Goal: Task Accomplishment & Management: Manage account settings

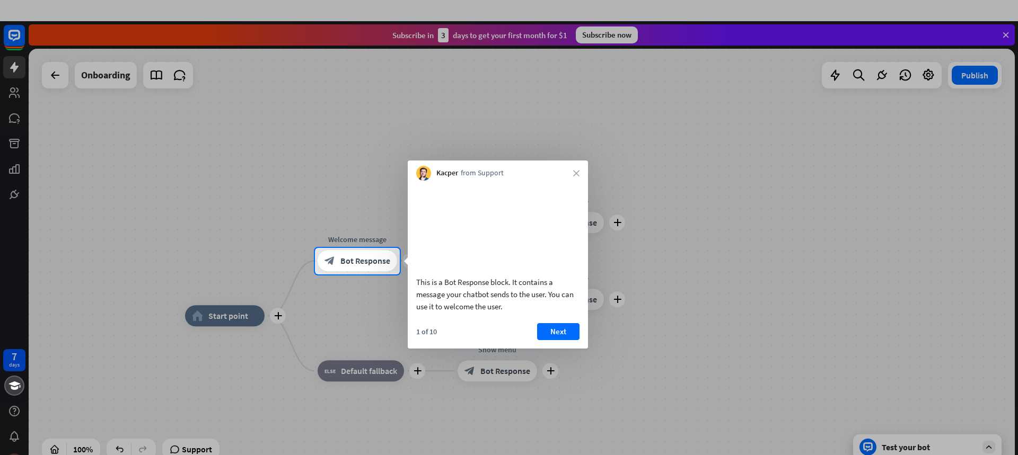
click at [898, 154] on div at bounding box center [509, 124] width 1018 height 248
click at [13, 91] on div at bounding box center [509, 124] width 1018 height 248
click at [570, 167] on div "Kacper from Support close" at bounding box center [498, 171] width 180 height 20
click at [577, 172] on icon "close" at bounding box center [576, 173] width 6 height 6
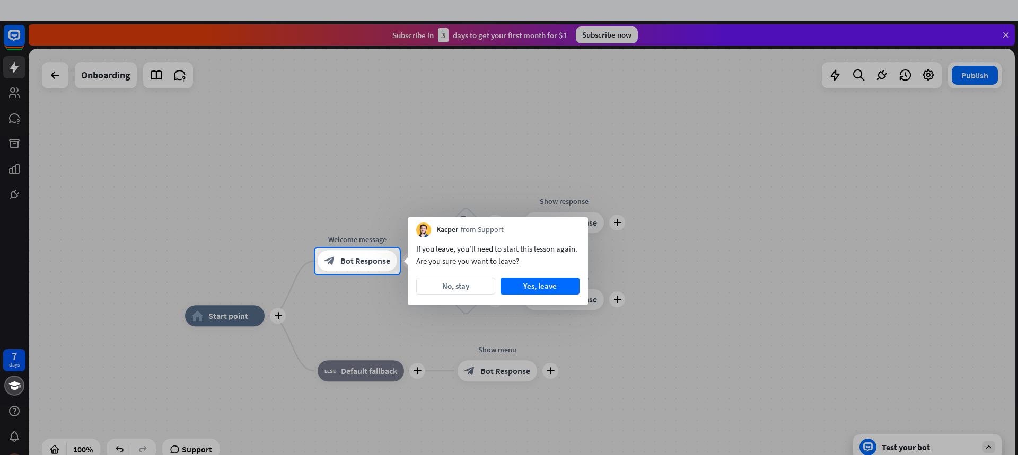
click at [45, 76] on div at bounding box center [509, 124] width 1018 height 248
click at [51, 76] on div at bounding box center [509, 124] width 1018 height 248
click at [615, 108] on div at bounding box center [509, 124] width 1018 height 248
click at [1003, 32] on div at bounding box center [509, 124] width 1018 height 248
click at [521, 285] on button "Yes, leave" at bounding box center [539, 286] width 79 height 17
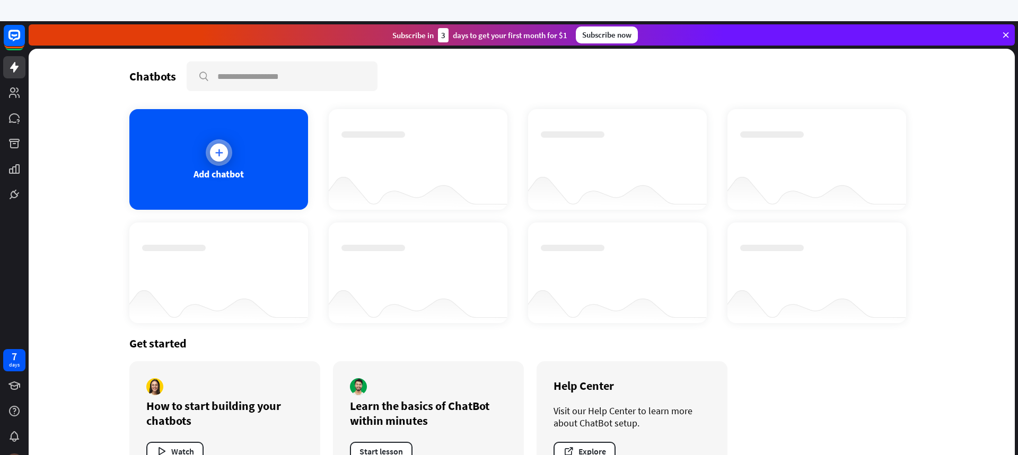
click at [214, 151] on icon at bounding box center [219, 152] width 11 height 11
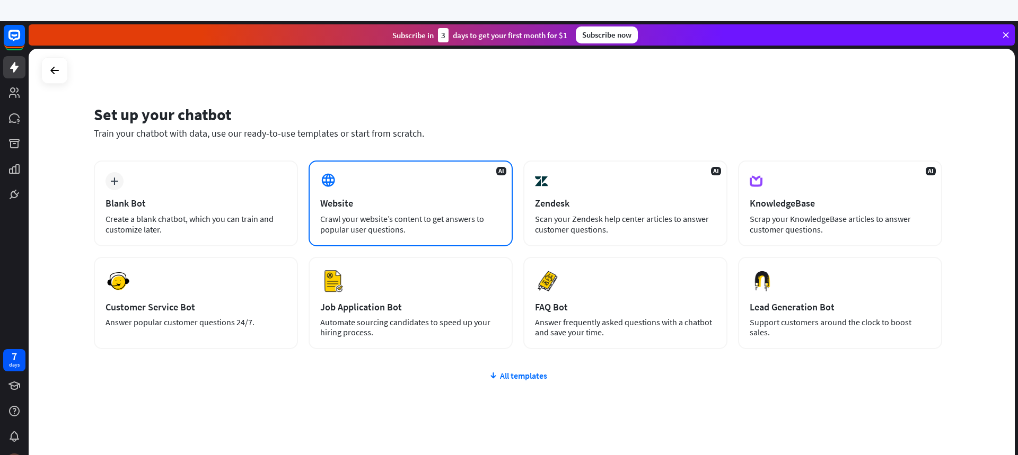
click at [347, 191] on div "AI Website Crawl your website’s content to get answers to popular user question…" at bounding box center [410, 204] width 204 height 86
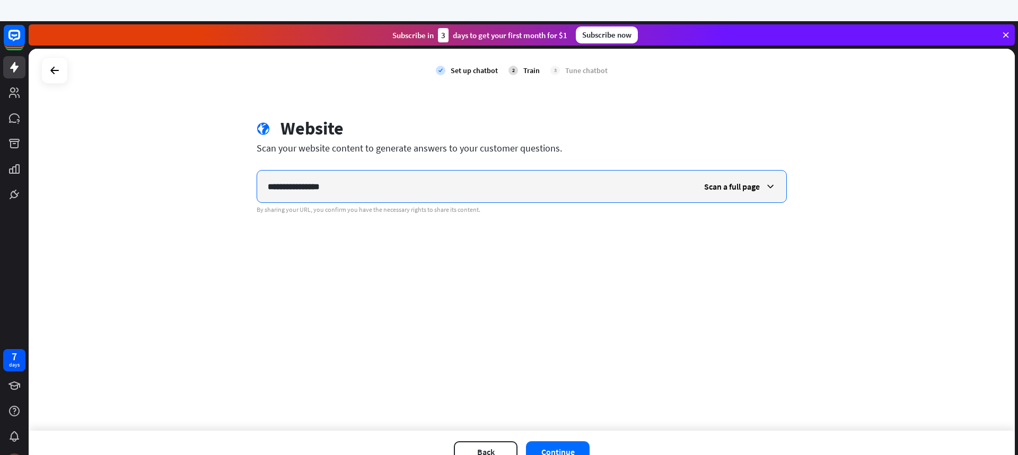
drag, startPoint x: 340, startPoint y: 178, endPoint x: 183, endPoint y: 201, distance: 158.7
click at [183, 201] on div "**********" at bounding box center [522, 240] width 986 height 382
paste input "**********"
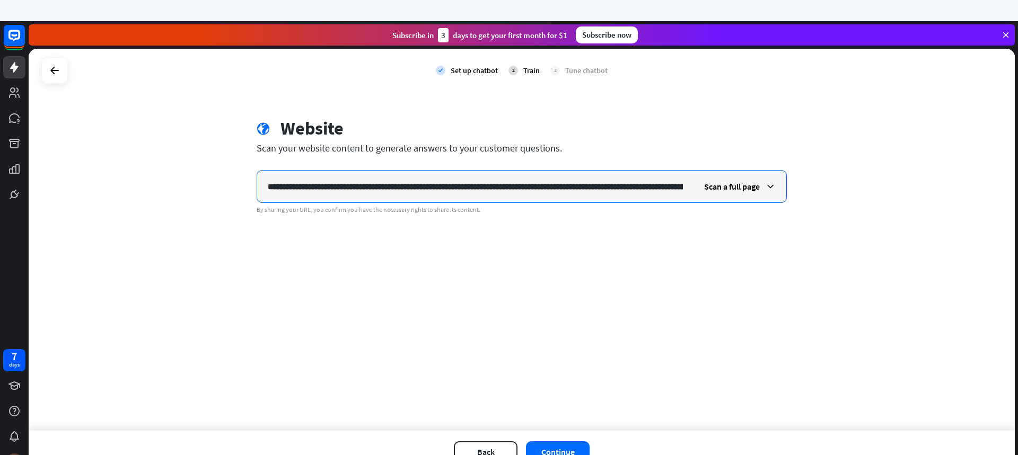
scroll to position [0, 179]
type input "**********"
click at [748, 187] on span "Scan a full page" at bounding box center [732, 186] width 56 height 11
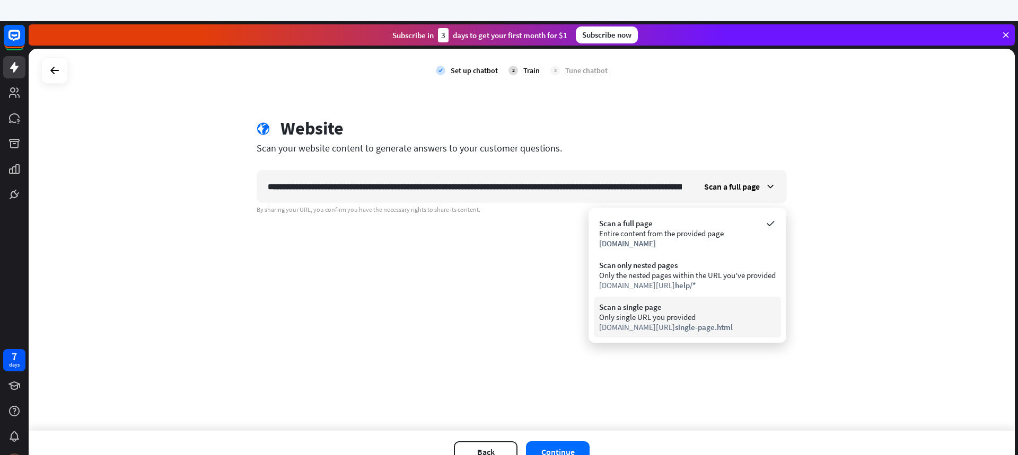
click at [663, 317] on div "Only single URL you provided" at bounding box center [687, 317] width 177 height 10
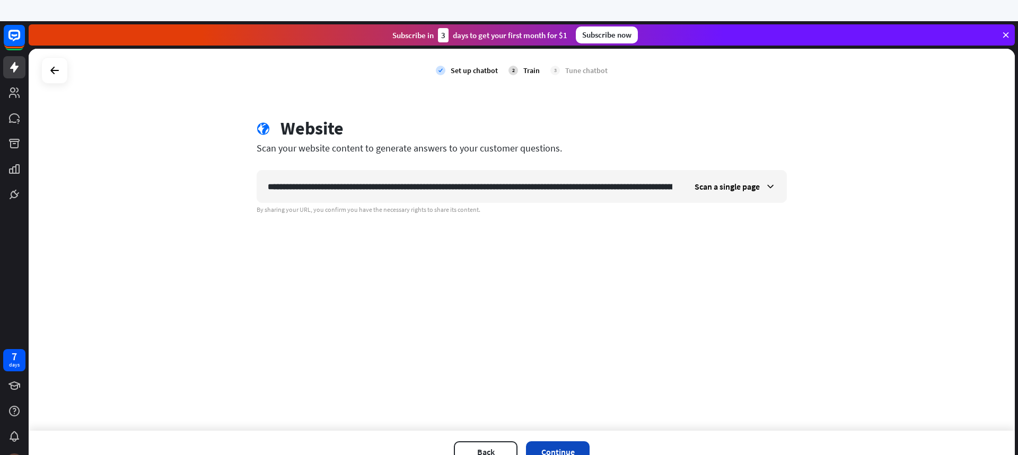
click at [563, 447] on button "Continue" at bounding box center [558, 452] width 64 height 21
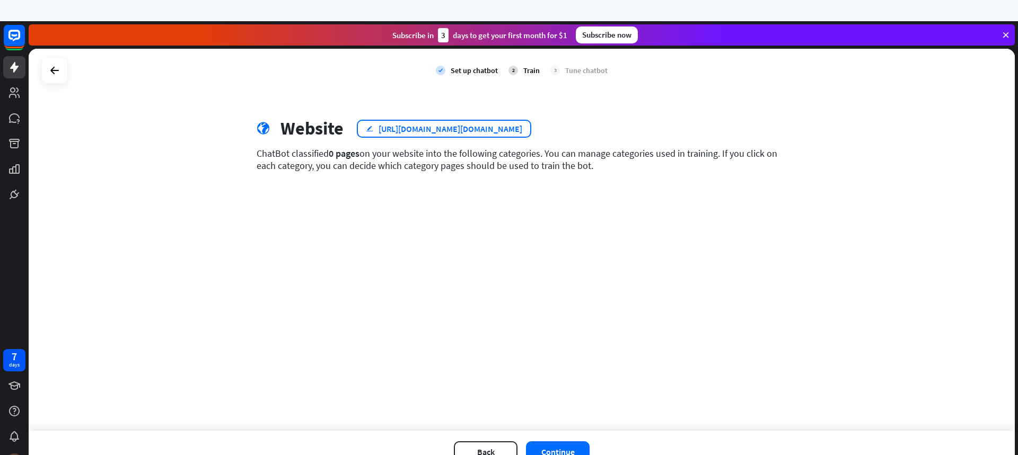
click at [522, 129] on div "[URL][DOMAIN_NAME][DOMAIN_NAME]" at bounding box center [450, 128] width 144 height 11
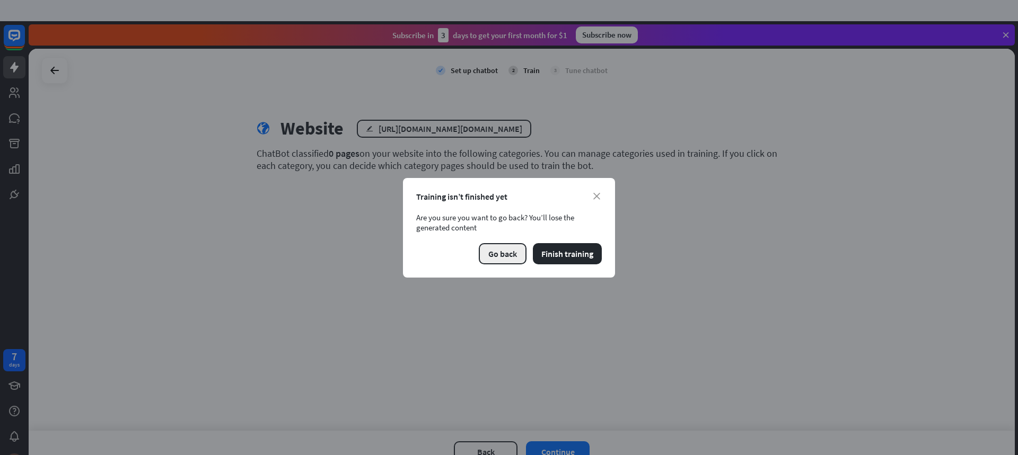
click at [489, 257] on button "Go back" at bounding box center [503, 253] width 48 height 21
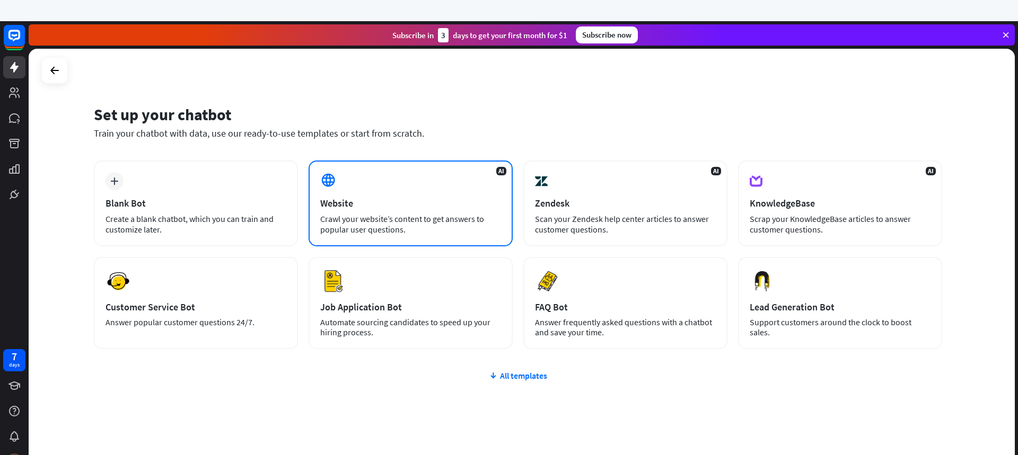
click at [352, 200] on div "Website" at bounding box center [410, 203] width 181 height 12
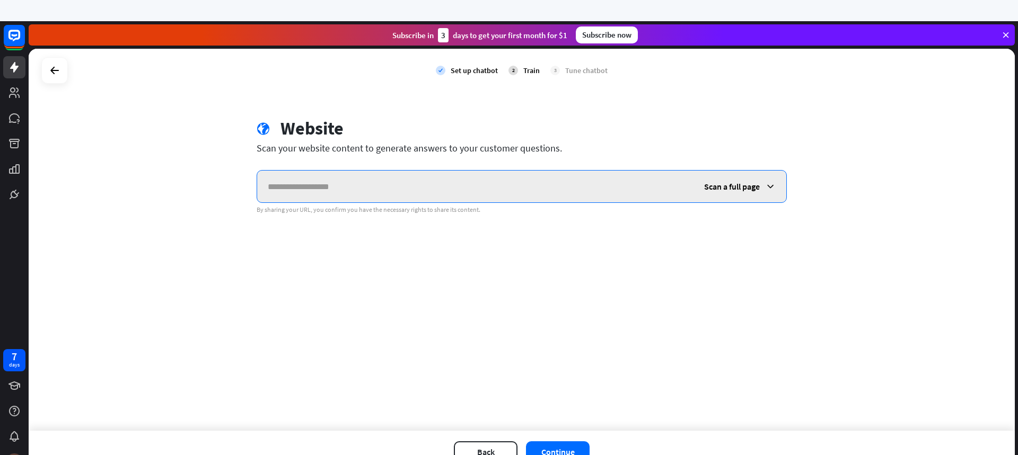
click at [275, 187] on input "text" at bounding box center [475, 187] width 436 height 32
paste input "**********"
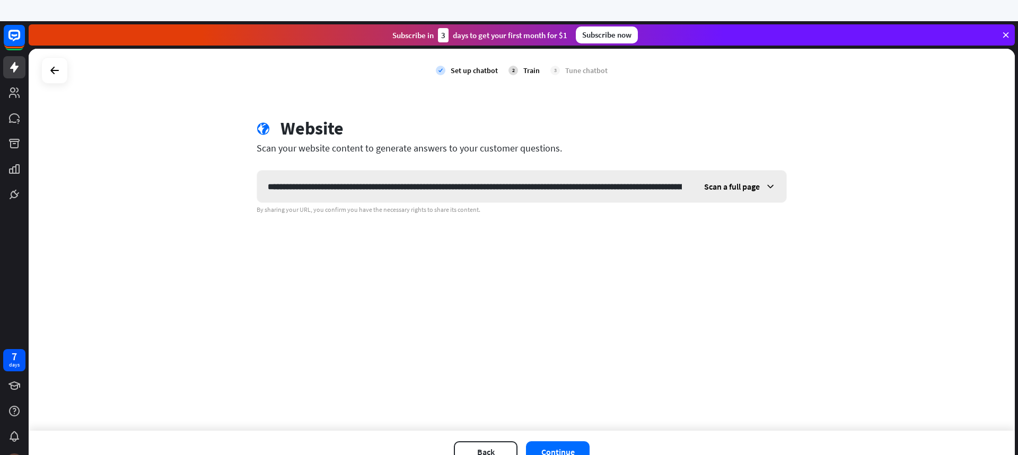
drag, startPoint x: 696, startPoint y: 184, endPoint x: 690, endPoint y: 184, distance: 6.4
click at [690, 184] on div "**********" at bounding box center [522, 186] width 530 height 33
drag, startPoint x: 680, startPoint y: 187, endPoint x: 71, endPoint y: 188, distance: 608.5
click at [71, 188] on div "**********" at bounding box center [522, 240] width 986 height 382
type input "**********"
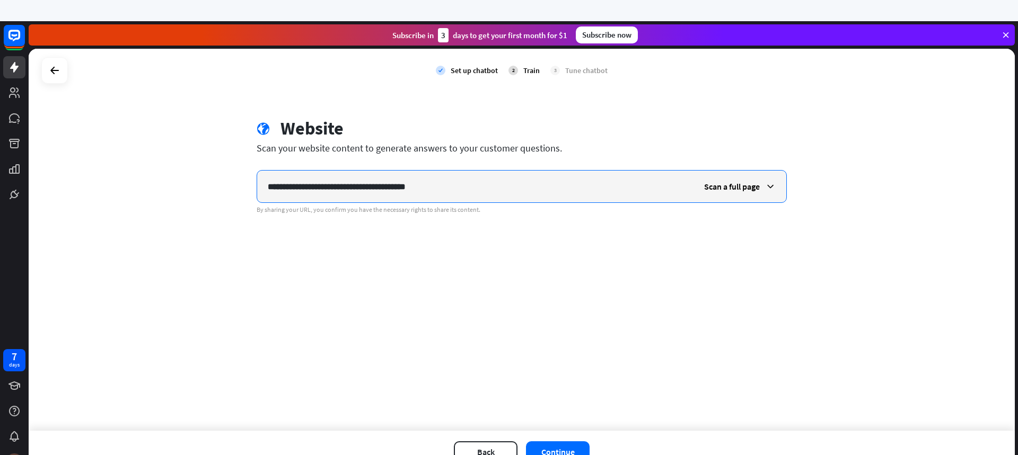
drag, startPoint x: 488, startPoint y: 194, endPoint x: 127, endPoint y: 189, distance: 360.5
click at [127, 189] on div "**********" at bounding box center [522, 240] width 986 height 382
click at [346, 181] on input "text" at bounding box center [474, 187] width 435 height 32
click at [320, 190] on input "text" at bounding box center [474, 187] width 435 height 32
click at [288, 187] on input "text" at bounding box center [474, 187] width 435 height 32
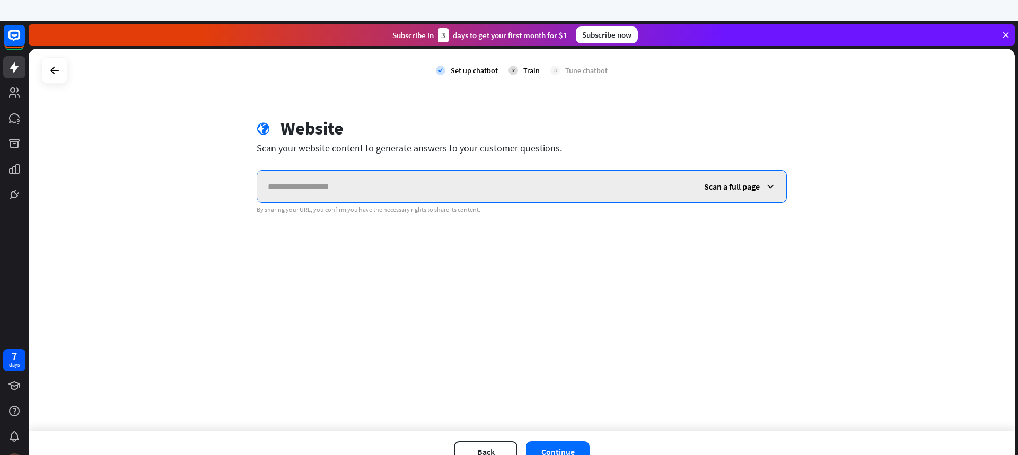
paste input "**********"
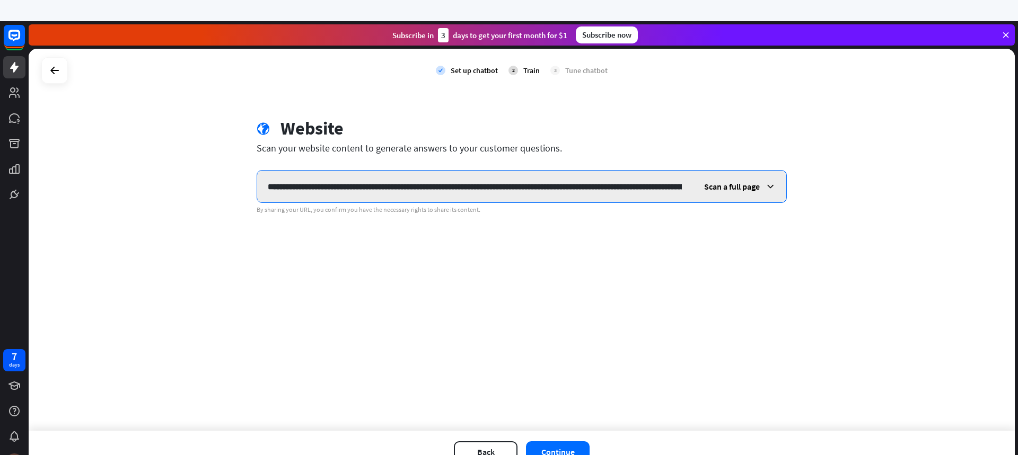
scroll to position [0, 117]
type input "**********"
click at [771, 188] on icon at bounding box center [770, 186] width 11 height 11
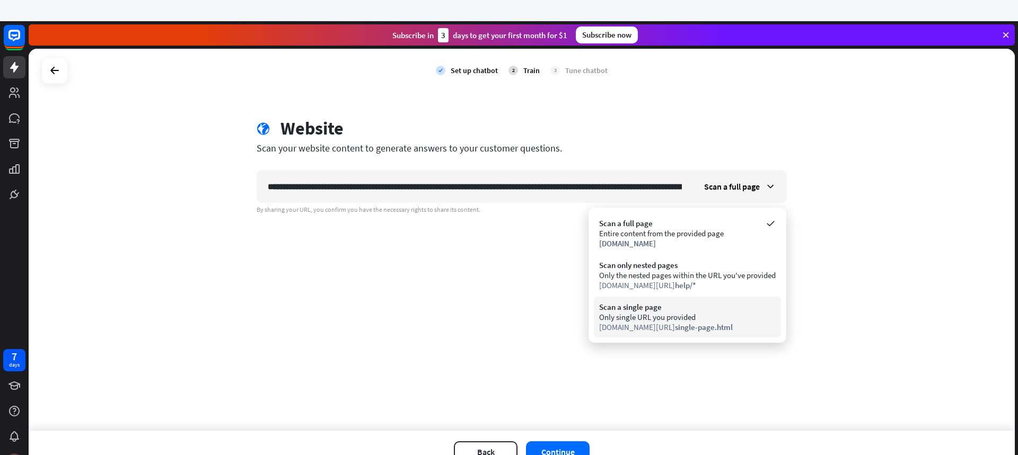
click at [655, 321] on div "Only single URL you provided" at bounding box center [687, 317] width 177 height 10
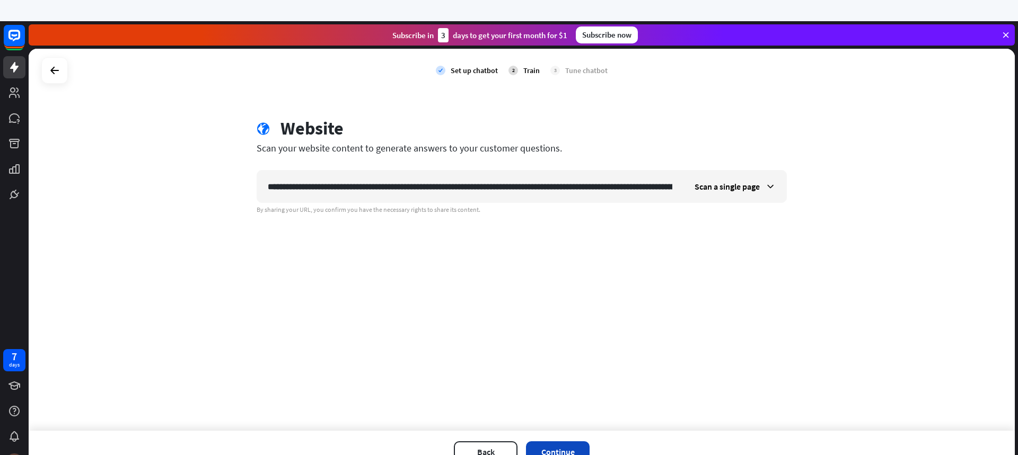
click at [557, 448] on button "Continue" at bounding box center [558, 452] width 64 height 21
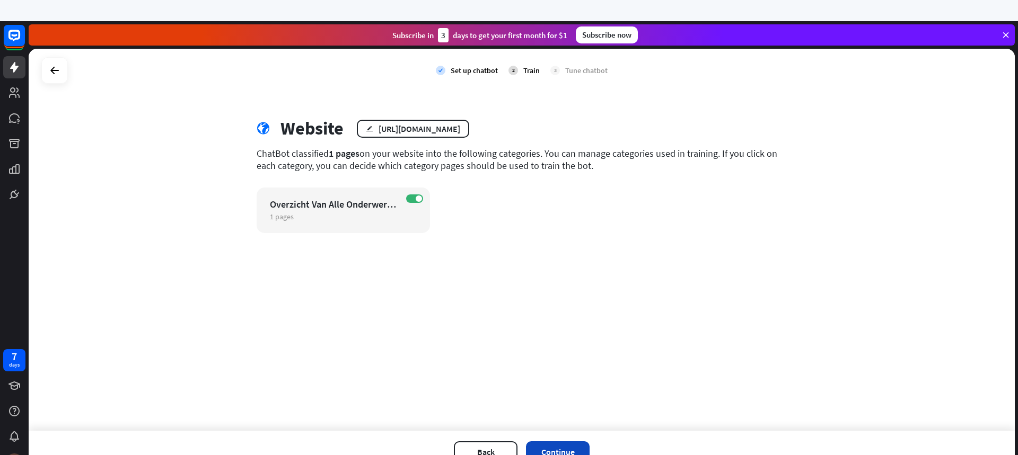
click at [561, 449] on button "Continue" at bounding box center [558, 452] width 64 height 21
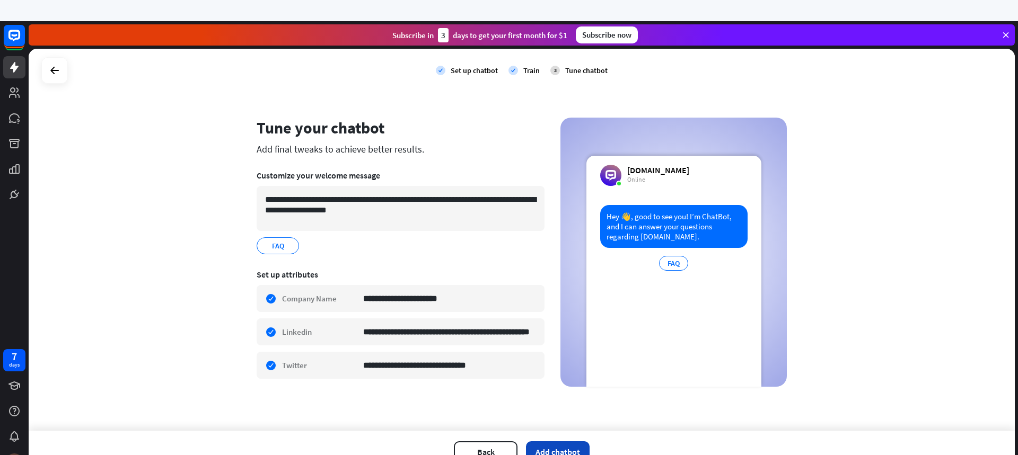
click at [560, 448] on button "Add chatbot" at bounding box center [558, 452] width 64 height 21
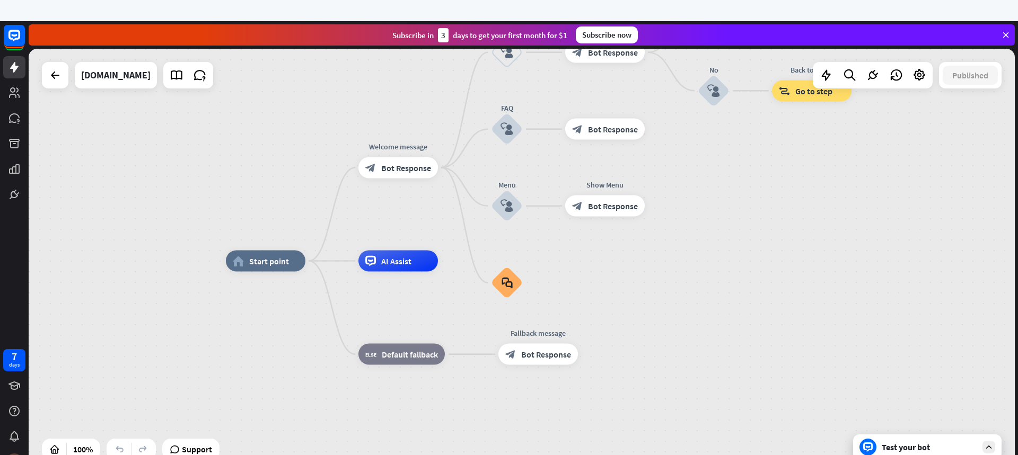
click at [912, 447] on div "Test your bot" at bounding box center [928, 447] width 95 height 11
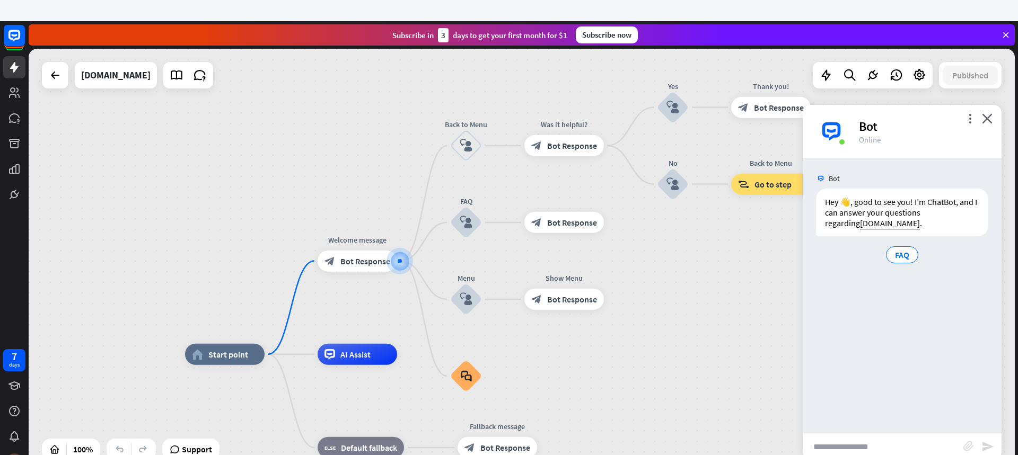
click at [845, 449] on input "text" at bounding box center [882, 447] width 161 height 27
type input "**********"
click at [988, 447] on icon "send" at bounding box center [987, 446] width 13 height 13
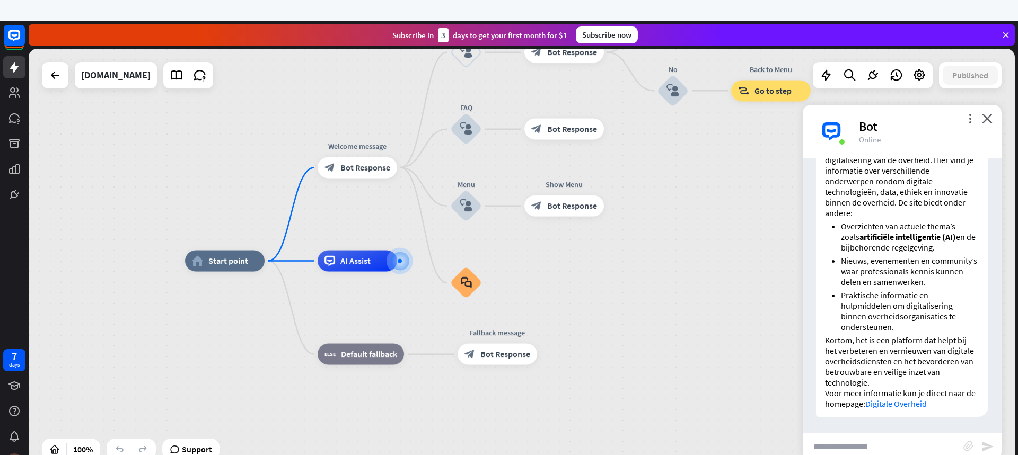
scroll to position [199, 0]
click at [831, 442] on input "text" at bounding box center [882, 447] width 161 height 27
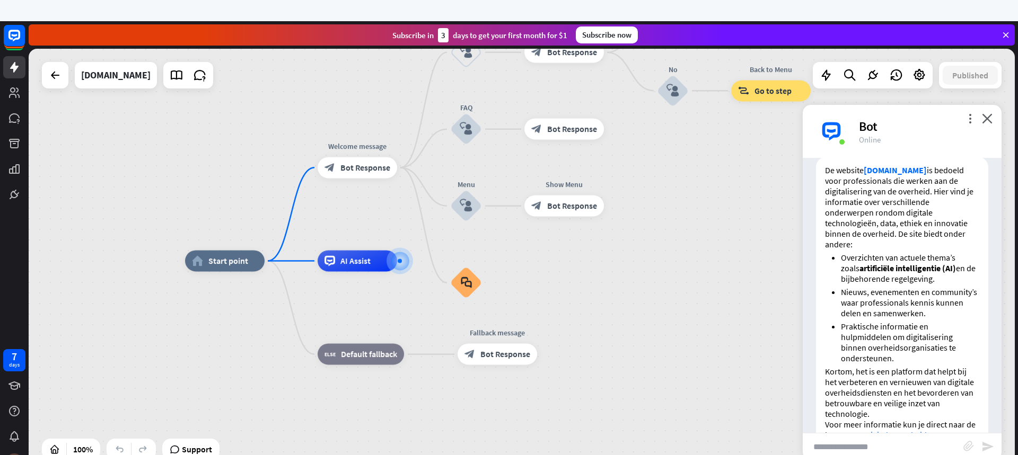
scroll to position [182, 0]
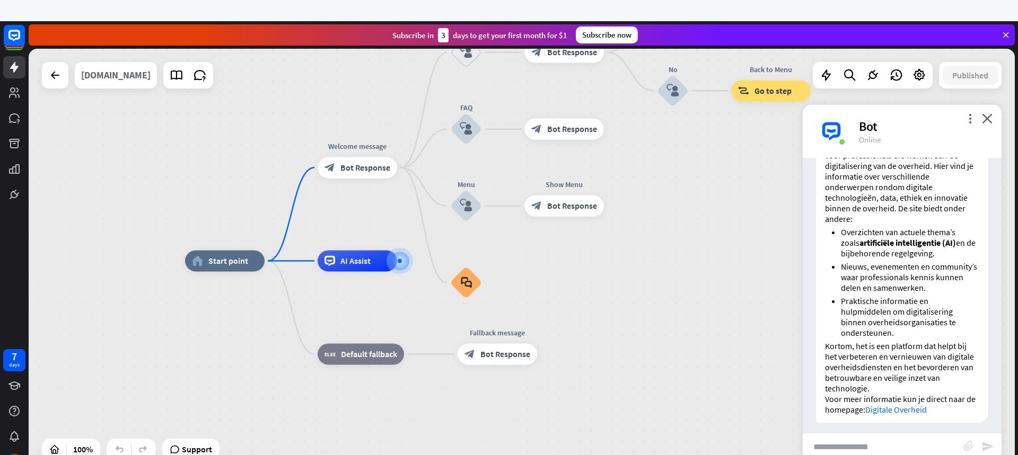
click at [138, 77] on div "[DOMAIN_NAME]" at bounding box center [115, 75] width 69 height 27
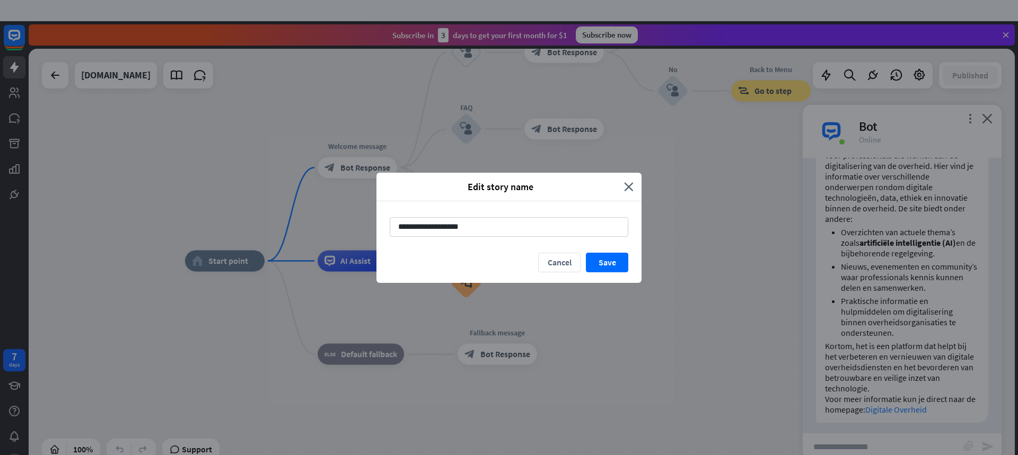
click at [634, 187] on div "Edit story name close" at bounding box center [508, 187] width 265 height 29
click at [629, 187] on icon "close" at bounding box center [629, 187] width 10 height 12
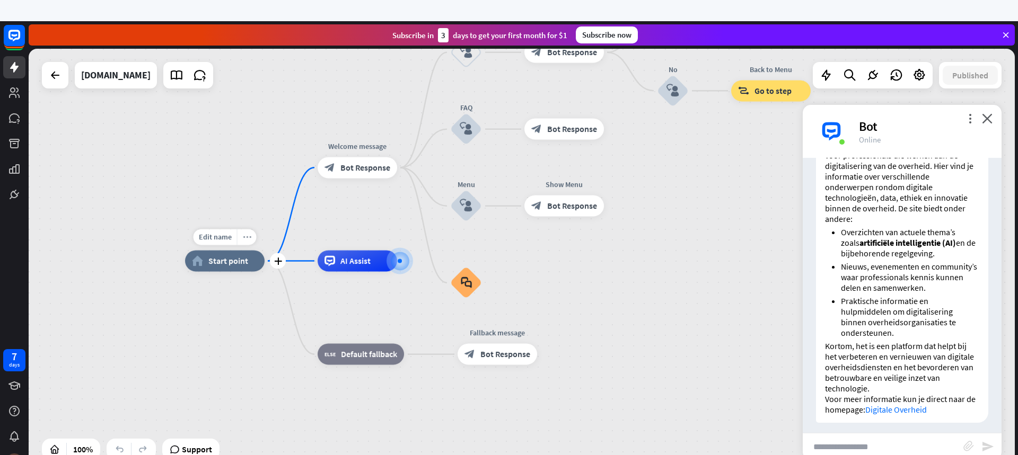
click at [248, 239] on icon "more_horiz" at bounding box center [247, 237] width 8 height 8
click at [598, 259] on div "home_2 Start point Welcome message block_bot_response Bot Response Back to Menu…" at bounding box center [522, 261] width 986 height 425
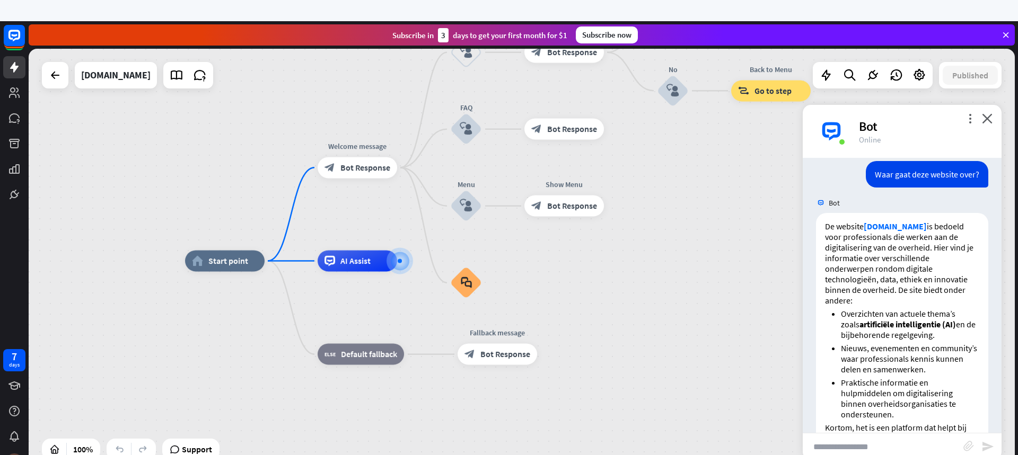
scroll to position [0, 0]
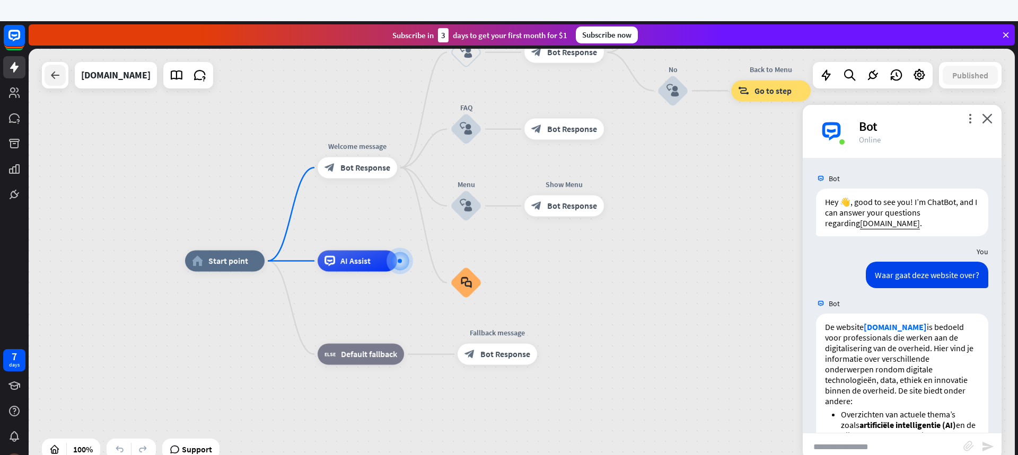
click at [49, 75] on icon at bounding box center [55, 75] width 13 height 13
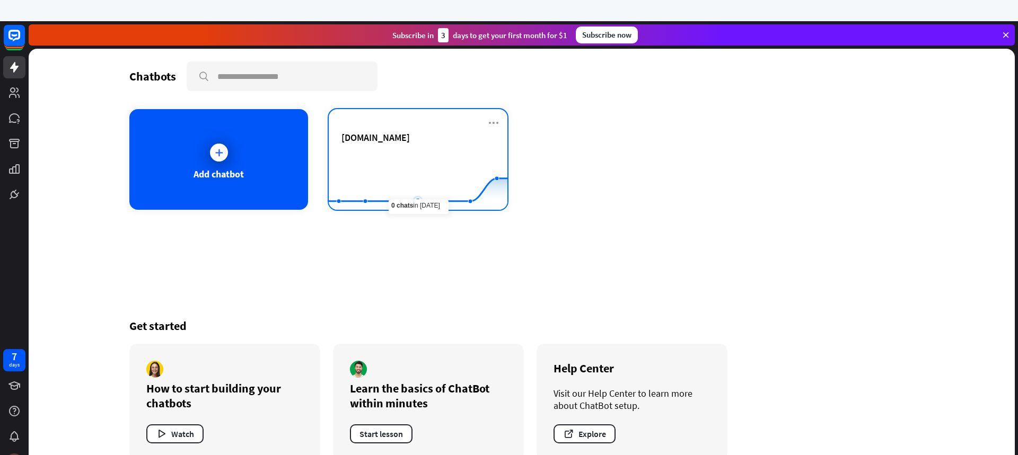
click at [422, 162] on rect at bounding box center [418, 184] width 179 height 66
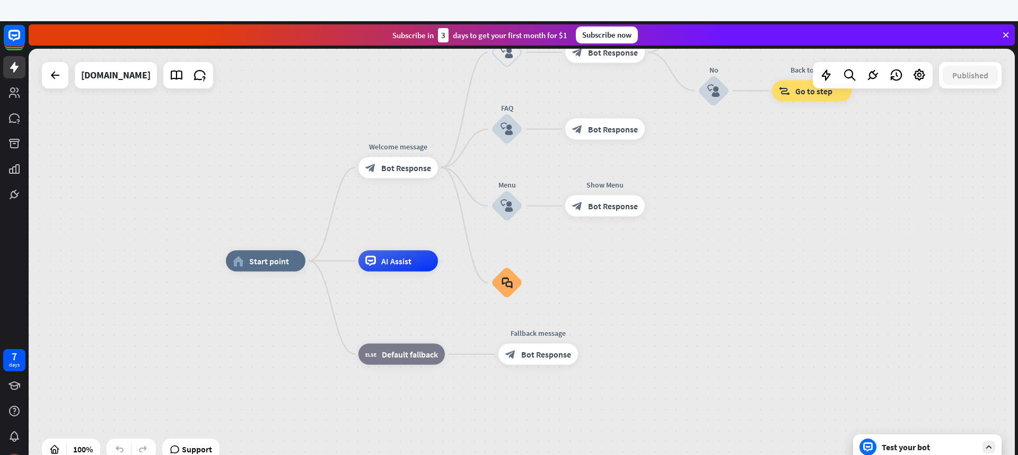
click at [916, 86] on div at bounding box center [873, 75] width 120 height 27
click at [917, 77] on icon at bounding box center [919, 75] width 14 height 14
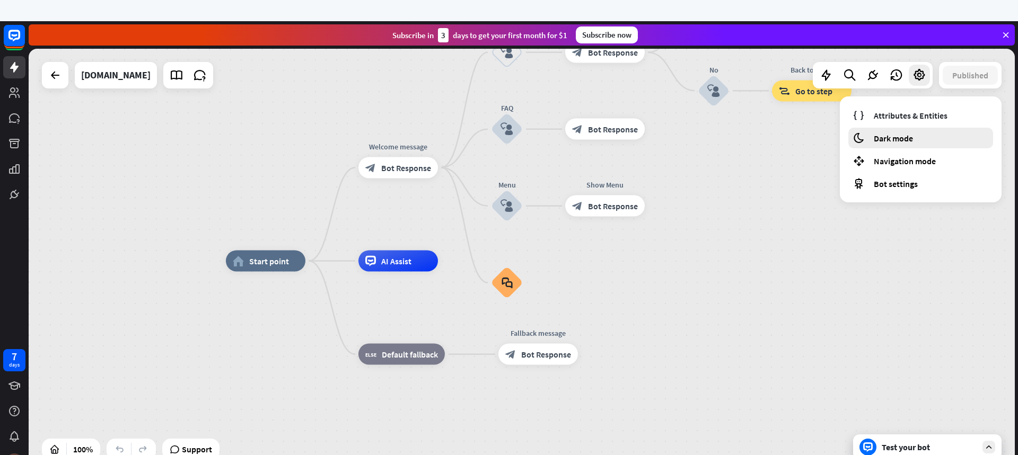
click at [902, 138] on span "Dark mode" at bounding box center [893, 138] width 39 height 11
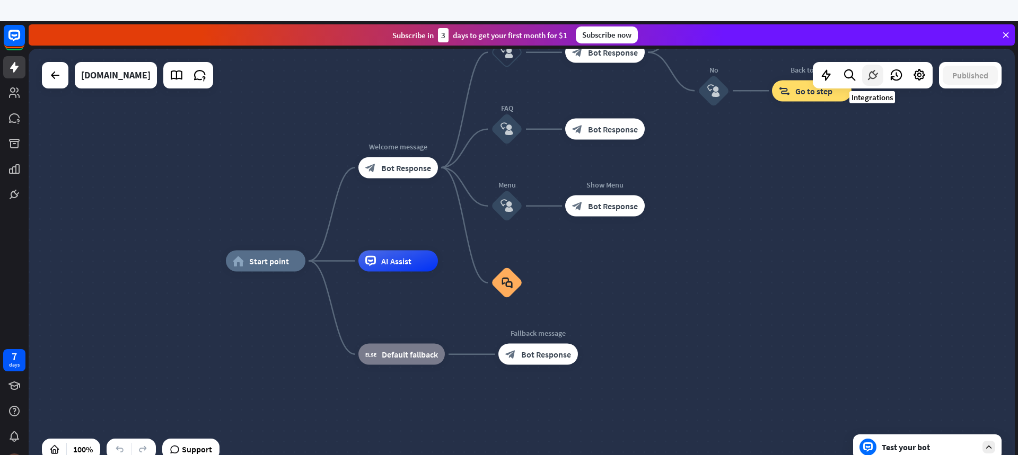
click at [870, 78] on icon at bounding box center [873, 75] width 14 height 14
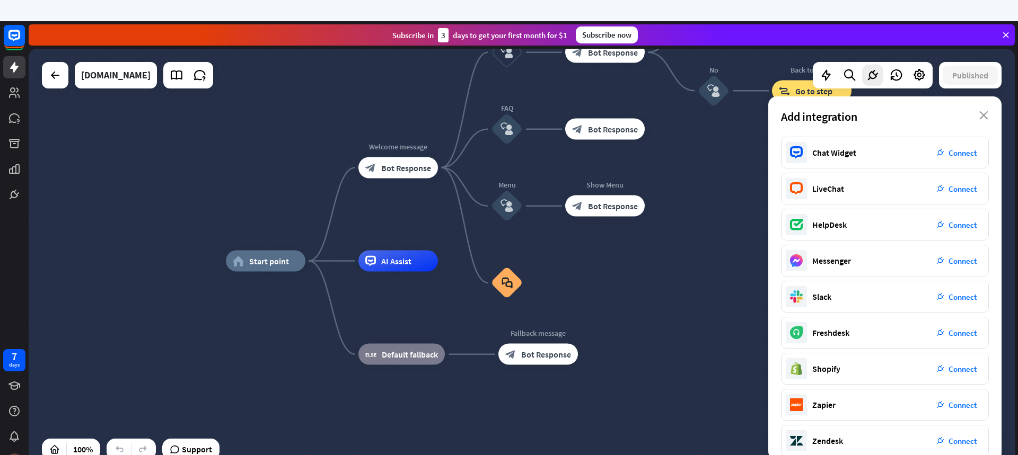
click at [982, 116] on icon "close" at bounding box center [983, 115] width 9 height 8
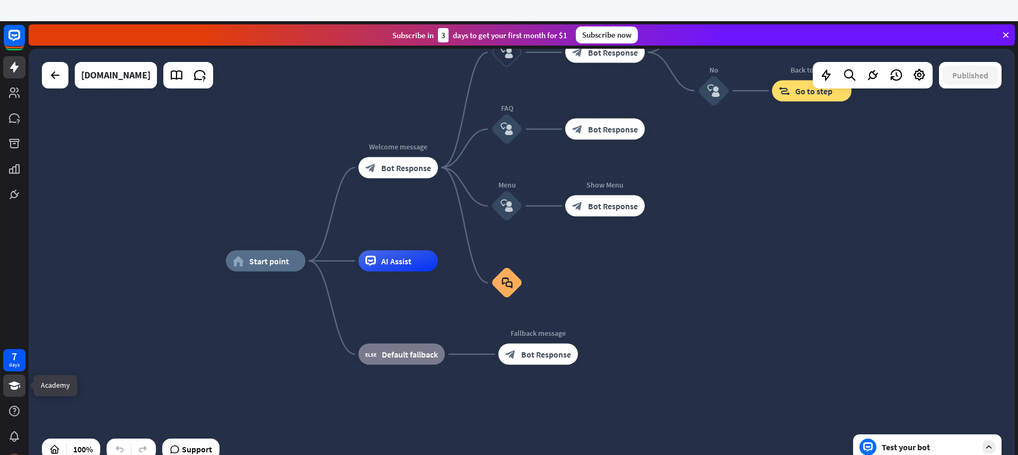
click at [10, 385] on icon at bounding box center [14, 386] width 13 height 13
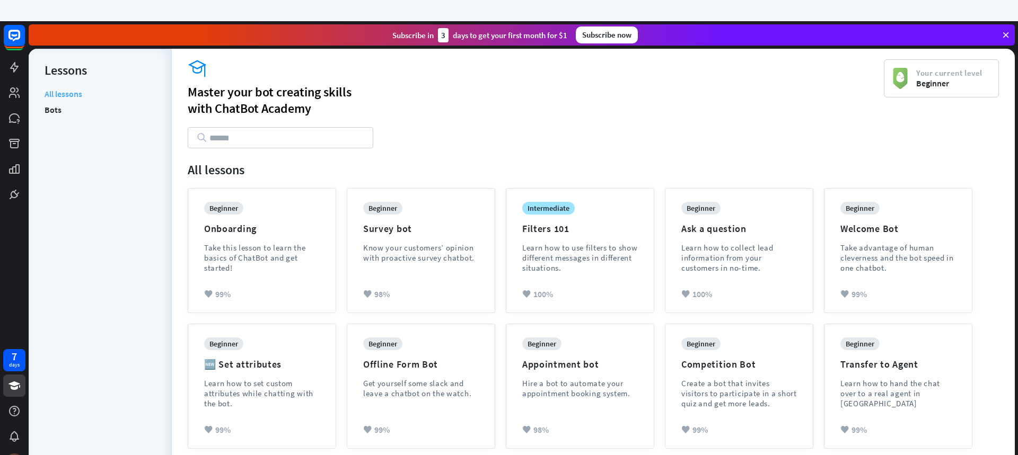
click at [58, 98] on link "All lessons" at bounding box center [64, 95] width 38 height 13
click at [50, 110] on link "Bots" at bounding box center [53, 110] width 17 height 16
click at [996, 425] on div "beginner Onboarding Take this lesson to learn the basics of ChatBot and get sta…" at bounding box center [593, 318] width 822 height 271
click at [237, 228] on div "Onboarding" at bounding box center [230, 229] width 52 height 12
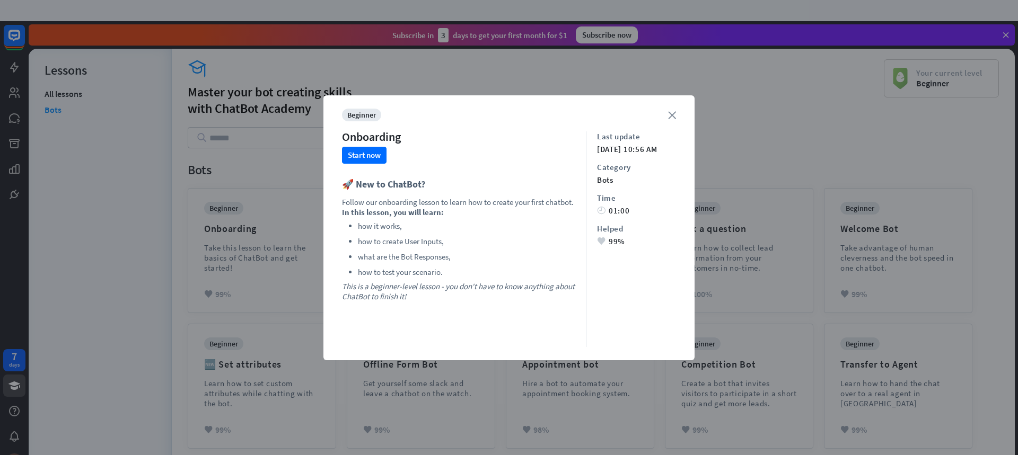
click at [673, 117] on icon "close" at bounding box center [672, 115] width 8 height 8
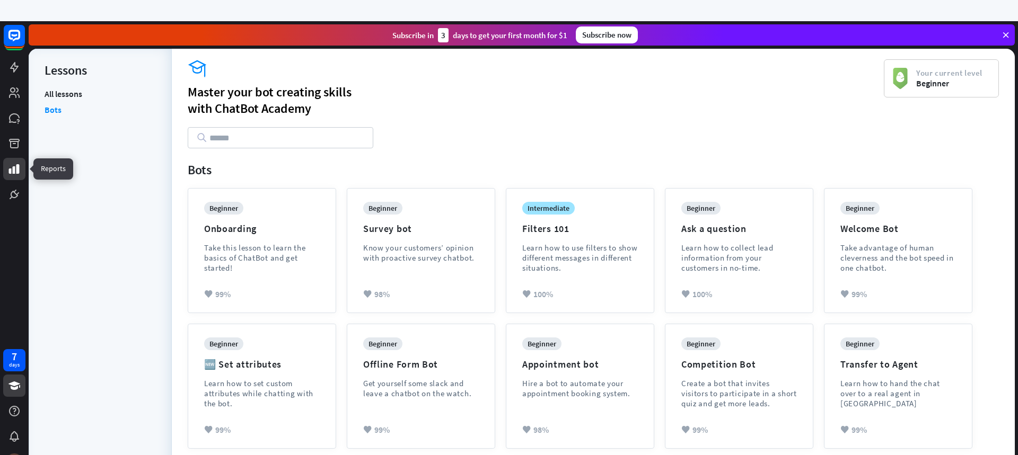
click at [6, 170] on link at bounding box center [14, 169] width 22 height 22
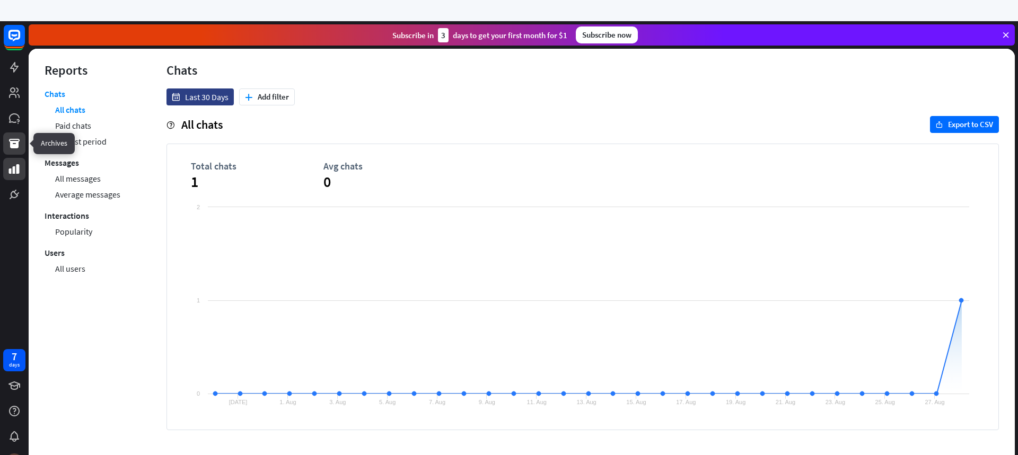
click at [12, 146] on icon at bounding box center [14, 144] width 11 height 10
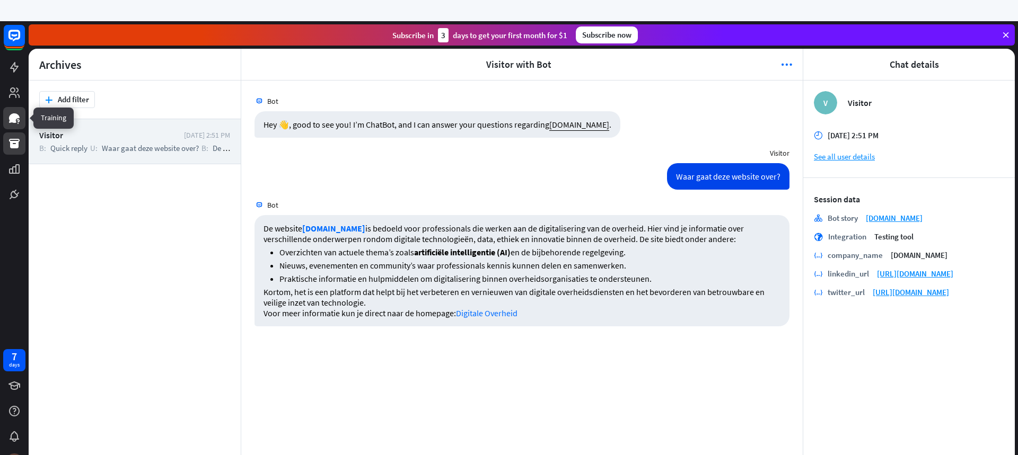
click at [14, 113] on icon at bounding box center [14, 118] width 13 height 13
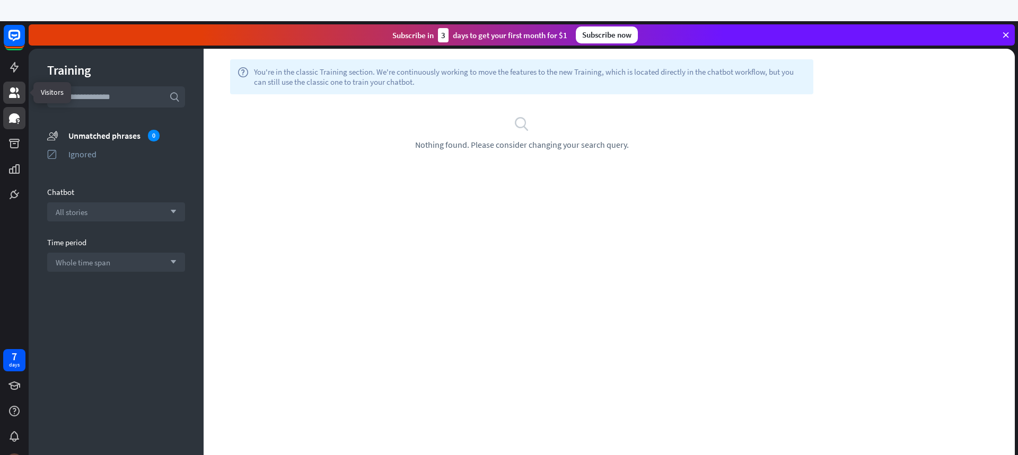
click at [17, 92] on icon at bounding box center [14, 92] width 11 height 11
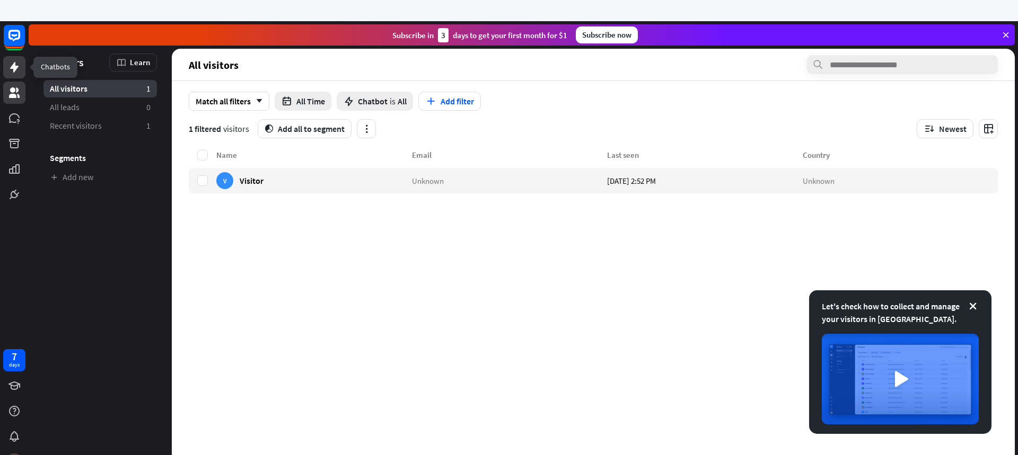
click at [17, 68] on icon at bounding box center [14, 67] width 8 height 11
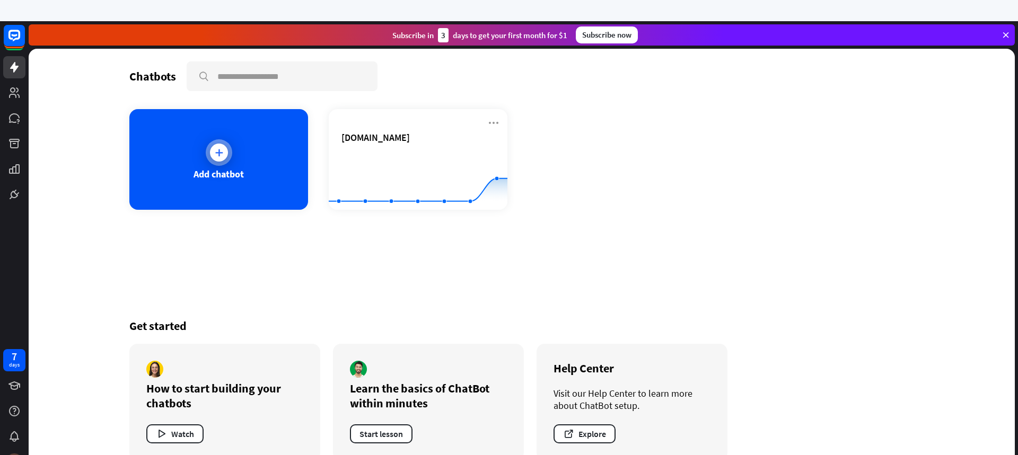
click at [216, 152] on icon at bounding box center [219, 152] width 11 height 11
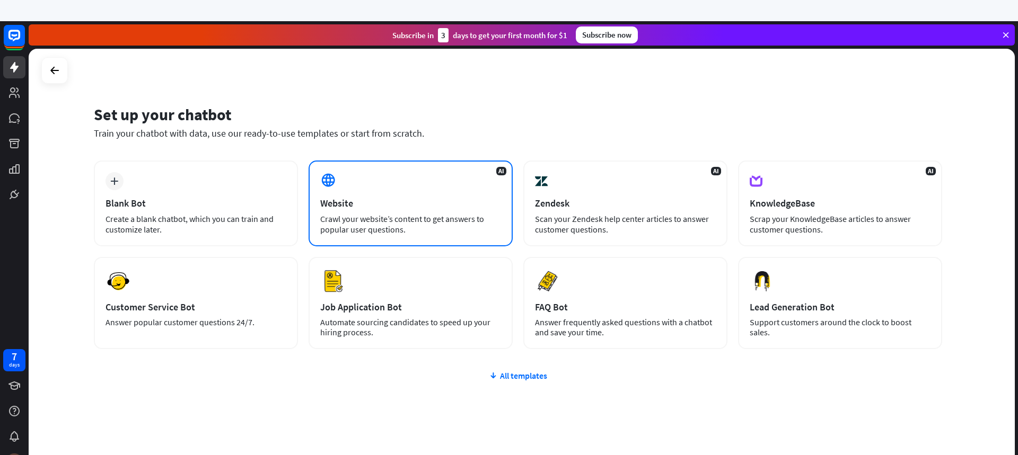
click at [352, 199] on div "Website" at bounding box center [410, 203] width 181 height 12
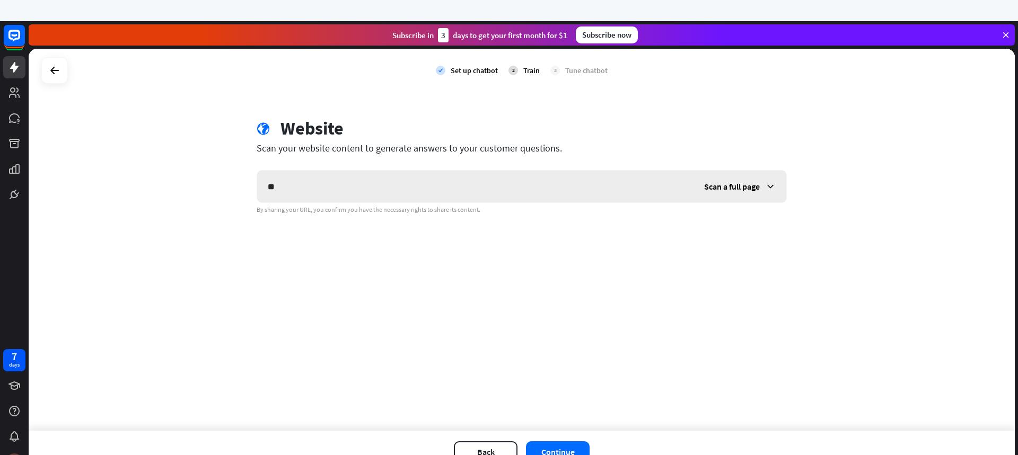
type input "*"
type input "**********"
click at [549, 446] on button "Continue" at bounding box center [558, 452] width 64 height 21
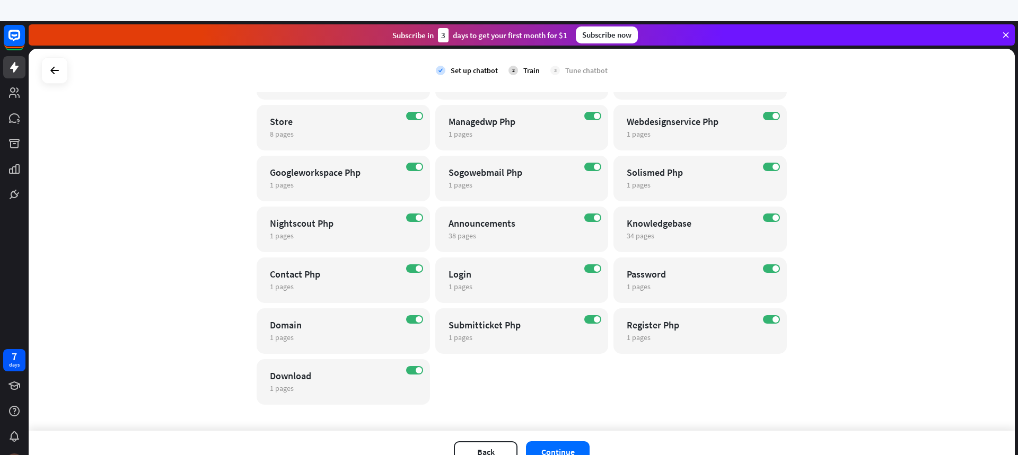
scroll to position [142, 0]
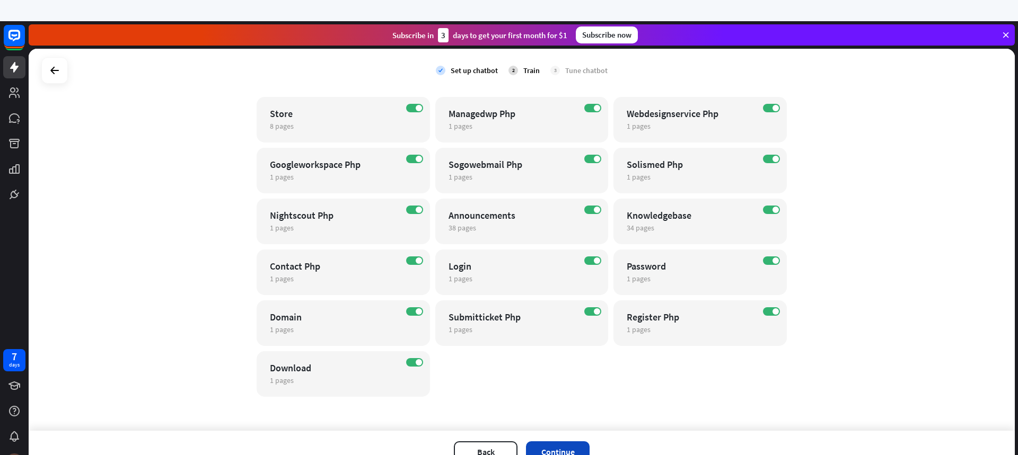
click at [571, 447] on button "Continue" at bounding box center [558, 452] width 64 height 21
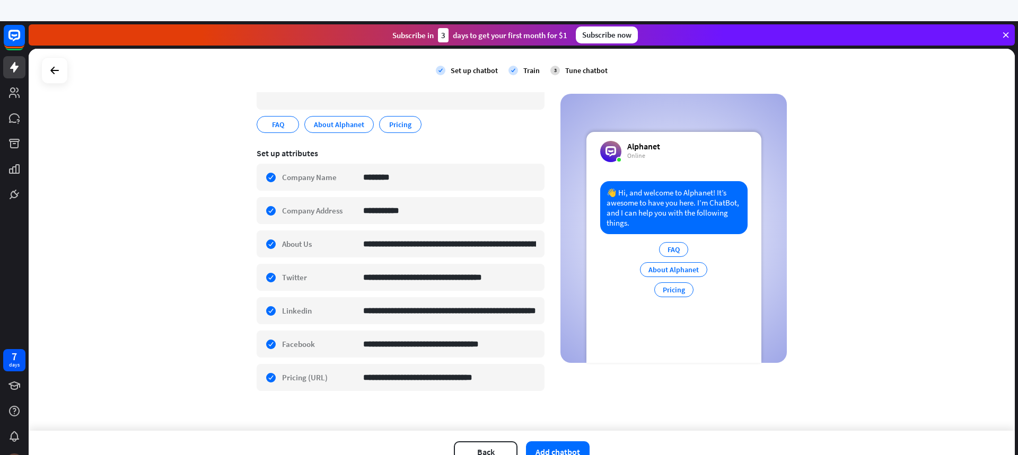
scroll to position [129, 0]
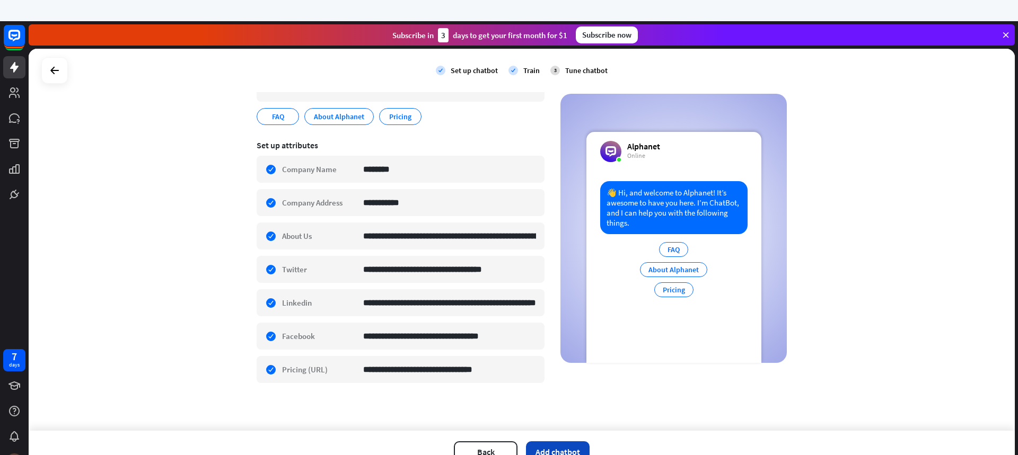
click at [565, 452] on button "Add chatbot" at bounding box center [558, 452] width 64 height 21
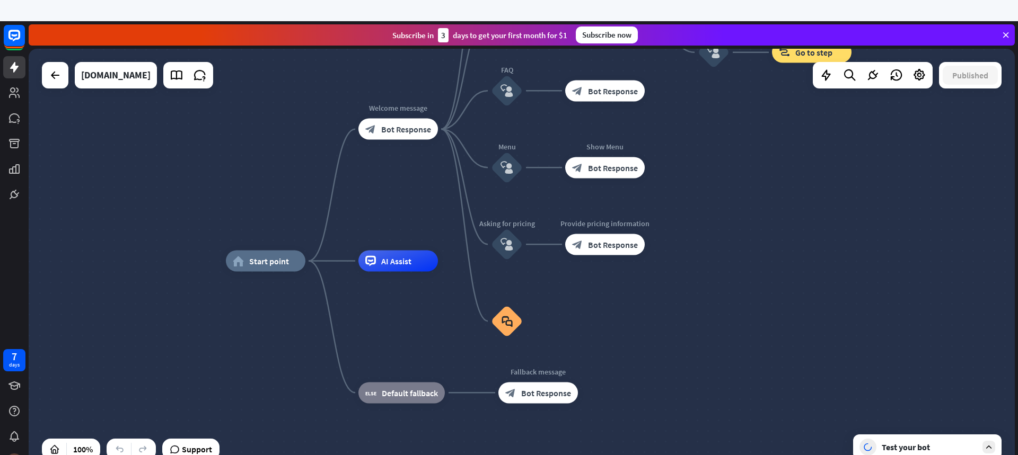
click at [1006, 213] on div "home_2 Start point Welcome message block_bot_response Bot Response About us blo…" at bounding box center [522, 261] width 986 height 425
click at [923, 446] on div "Test your bot" at bounding box center [928, 447] width 95 height 11
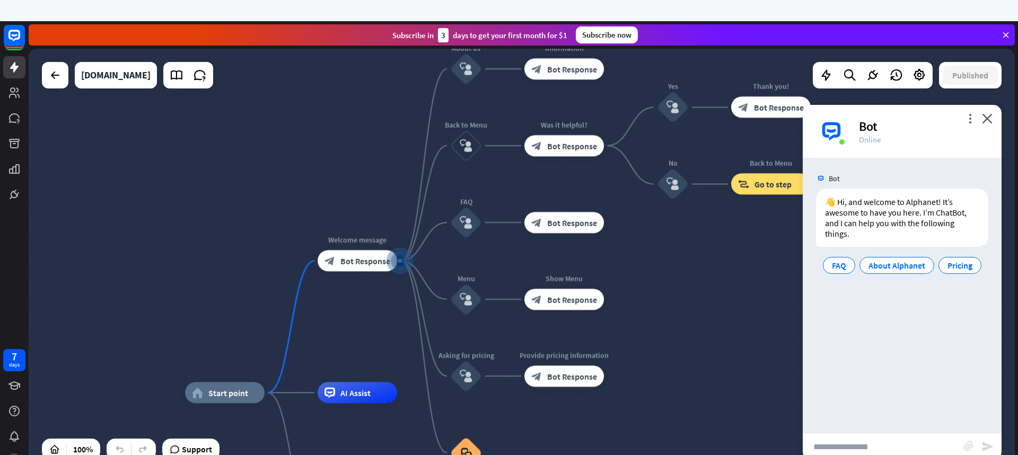
click at [841, 450] on input "text" at bounding box center [882, 447] width 161 height 27
click at [842, 446] on input "**********" at bounding box center [882, 447] width 161 height 27
type input "**********"
click at [985, 446] on icon "send" at bounding box center [987, 446] width 13 height 13
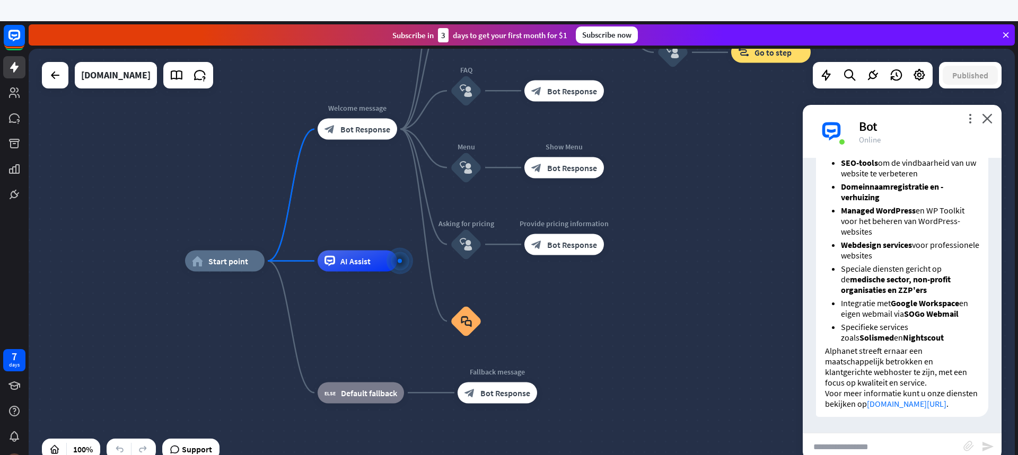
scroll to position [313, 0]
click at [845, 450] on input "text" at bounding box center [882, 447] width 161 height 27
type input "**********"
click at [981, 449] on div "block_attachment" at bounding box center [972, 447] width 18 height 12
click at [983, 447] on icon "send" at bounding box center [987, 446] width 13 height 13
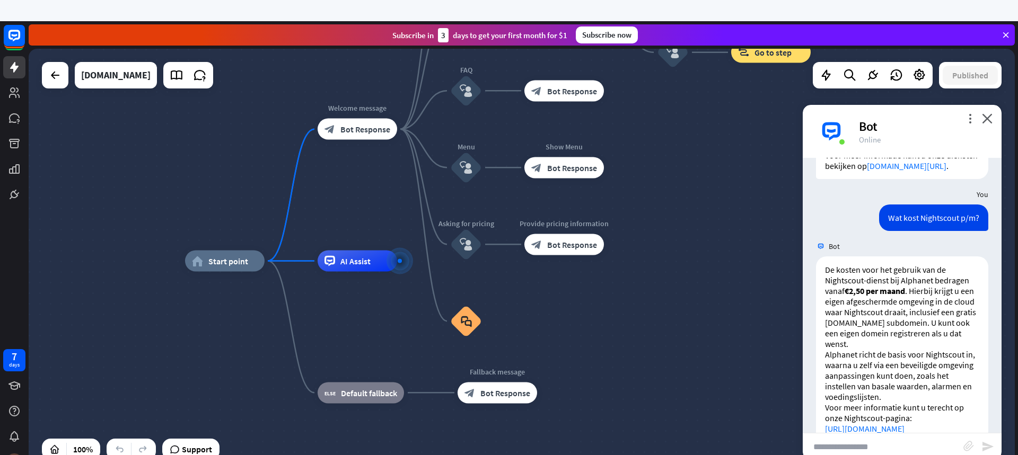
scroll to position [576, 0]
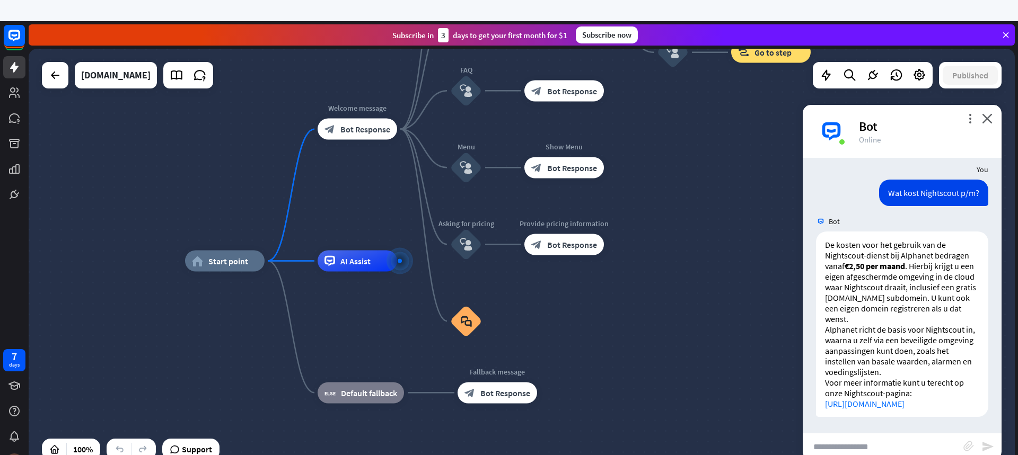
click at [833, 447] on input "text" at bounding box center [882, 447] width 161 height 27
type input "**********"
click at [986, 446] on icon "send" at bounding box center [987, 446] width 13 height 13
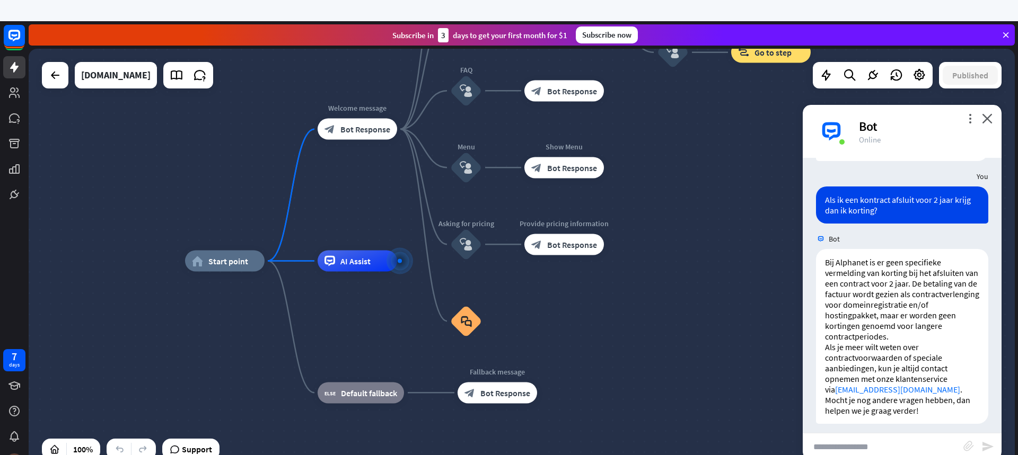
scroll to position [839, 0]
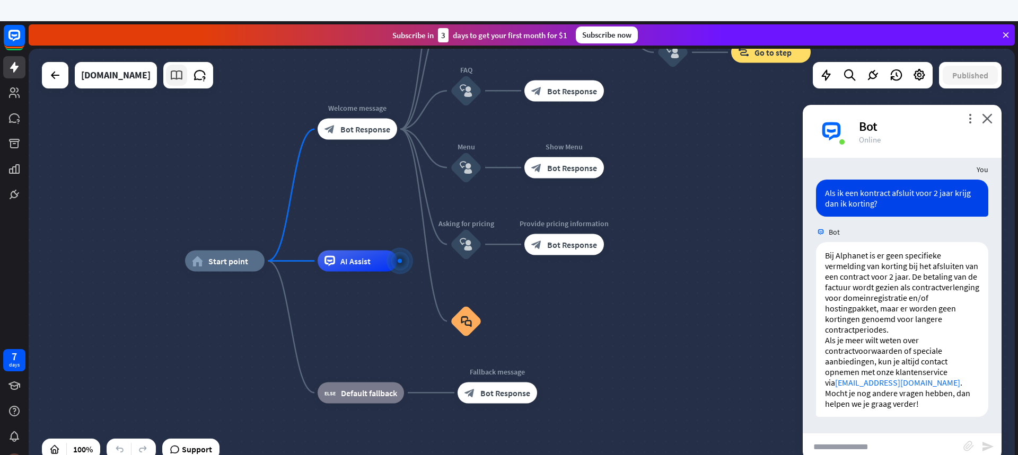
click at [170, 76] on icon at bounding box center [177, 75] width 14 height 14
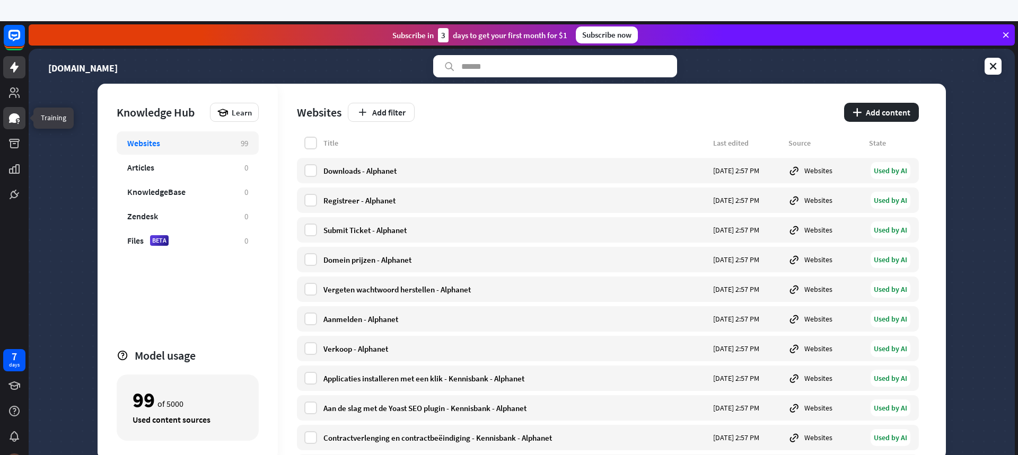
click at [11, 122] on icon at bounding box center [14, 118] width 11 height 10
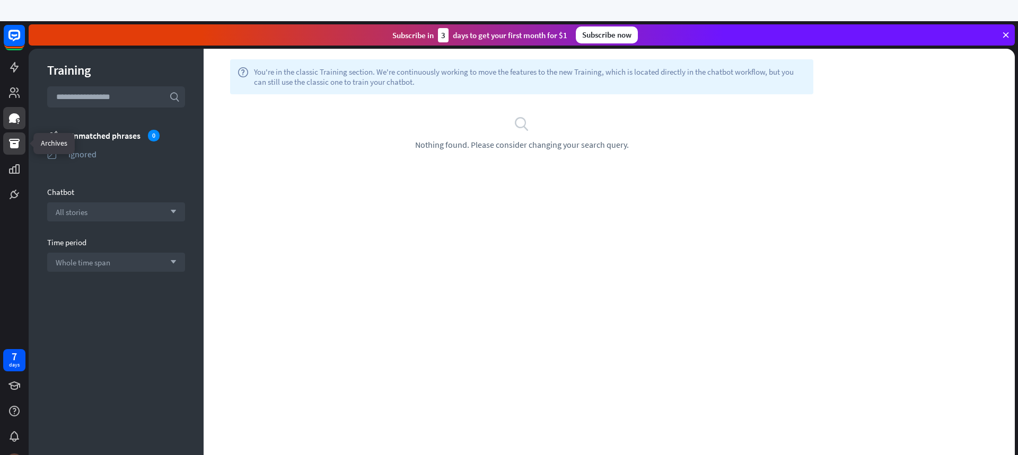
click at [12, 144] on icon at bounding box center [14, 144] width 11 height 10
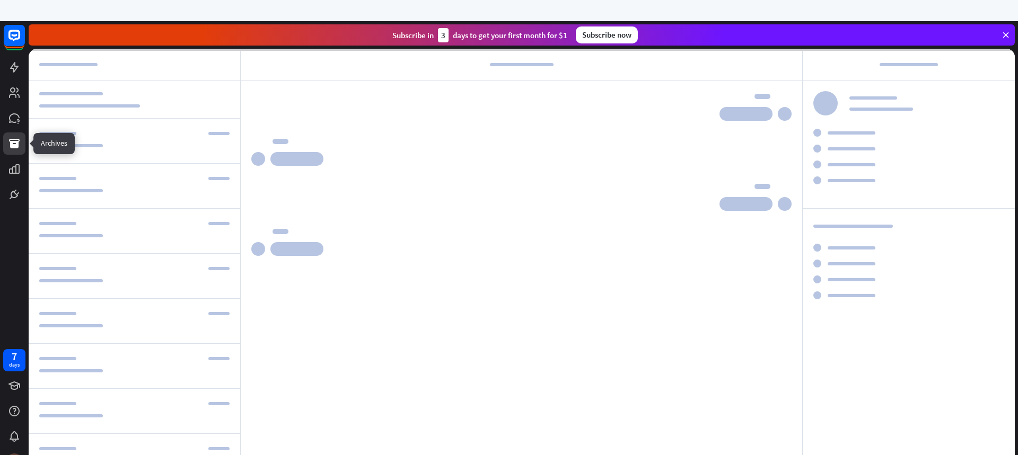
scroll to position [254, 0]
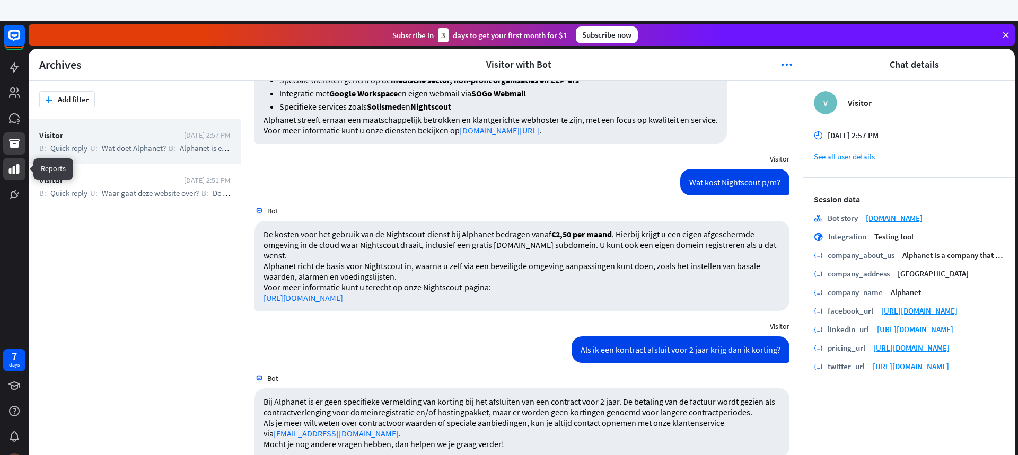
click at [10, 170] on icon at bounding box center [14, 169] width 11 height 10
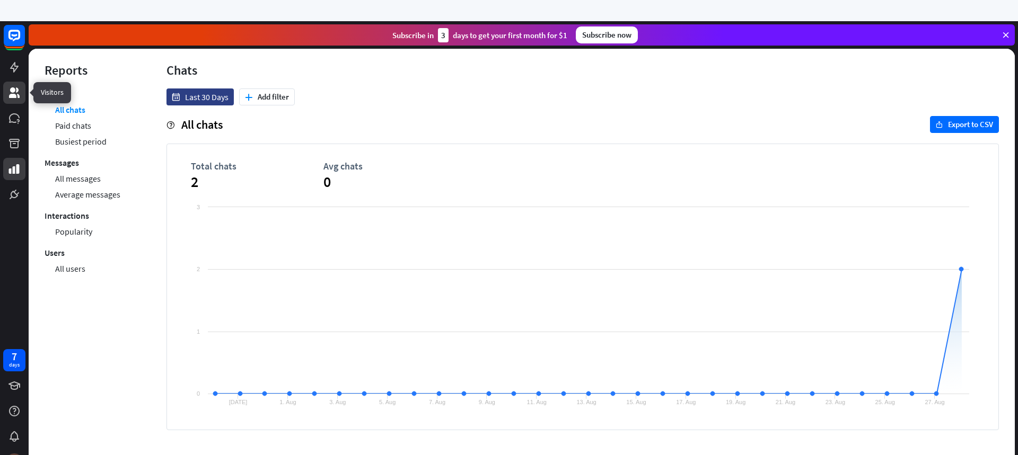
click at [7, 95] on link at bounding box center [14, 93] width 22 height 22
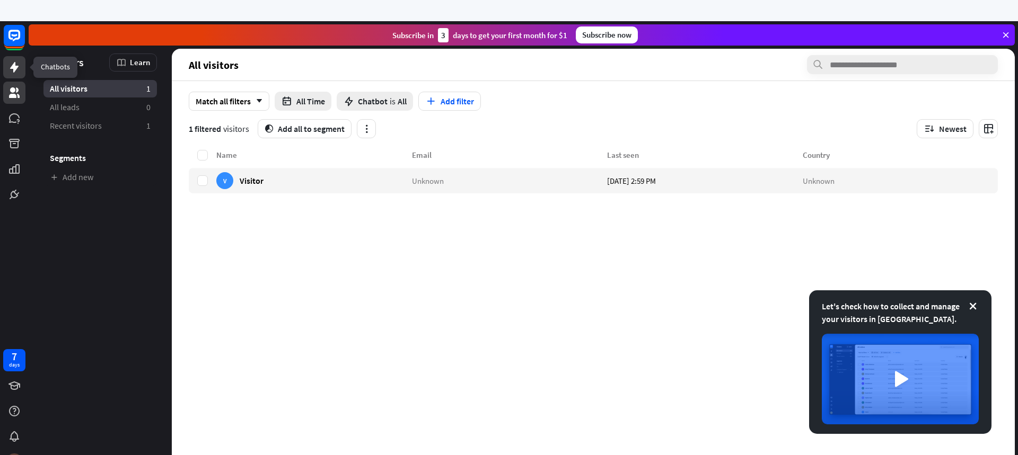
click at [17, 70] on icon at bounding box center [14, 67] width 13 height 13
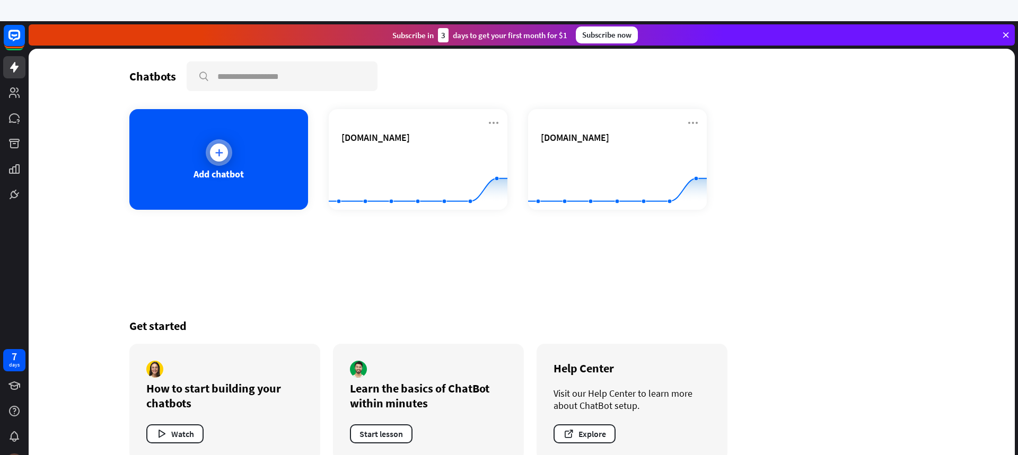
click at [223, 151] on icon at bounding box center [219, 152] width 11 height 11
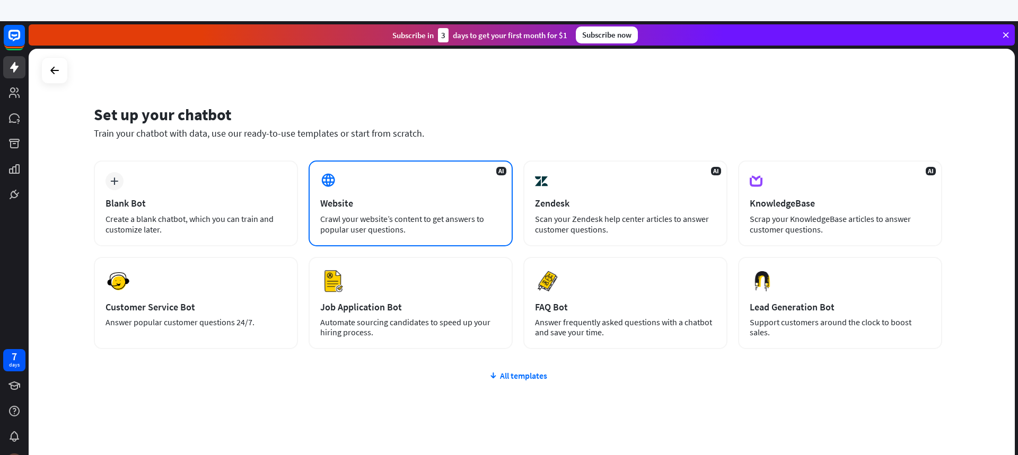
click at [346, 197] on div "AI Website Crawl your website’s content to get answers to popular user question…" at bounding box center [410, 204] width 204 height 86
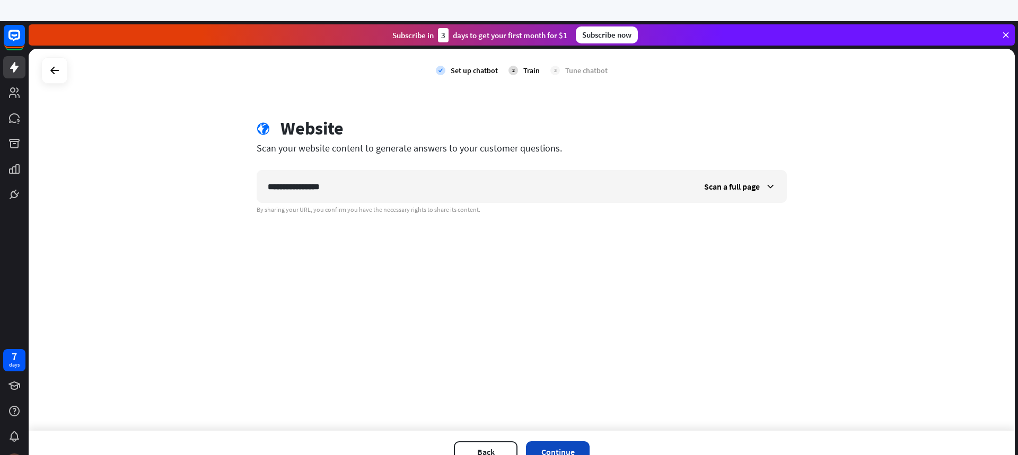
click at [560, 447] on button "Continue" at bounding box center [558, 452] width 64 height 21
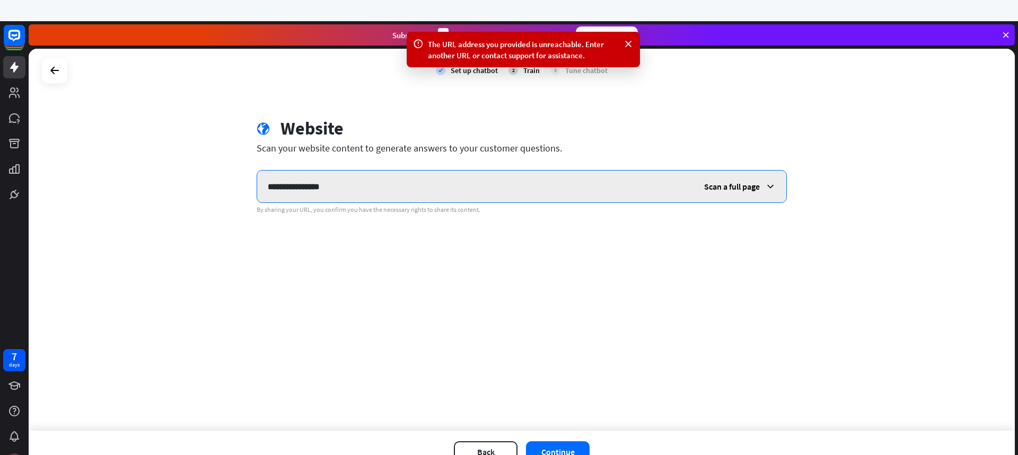
click at [262, 187] on input "**********" at bounding box center [475, 187] width 436 height 32
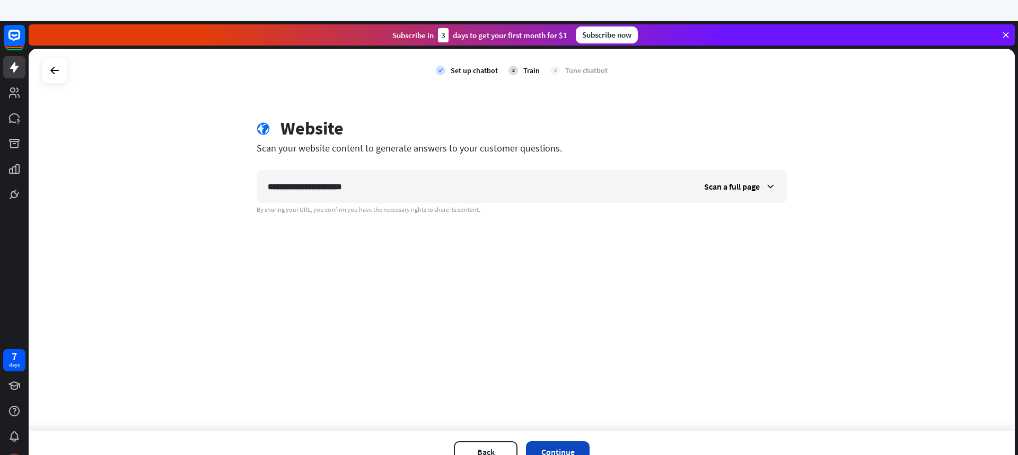
click at [559, 447] on button "Continue" at bounding box center [558, 452] width 64 height 21
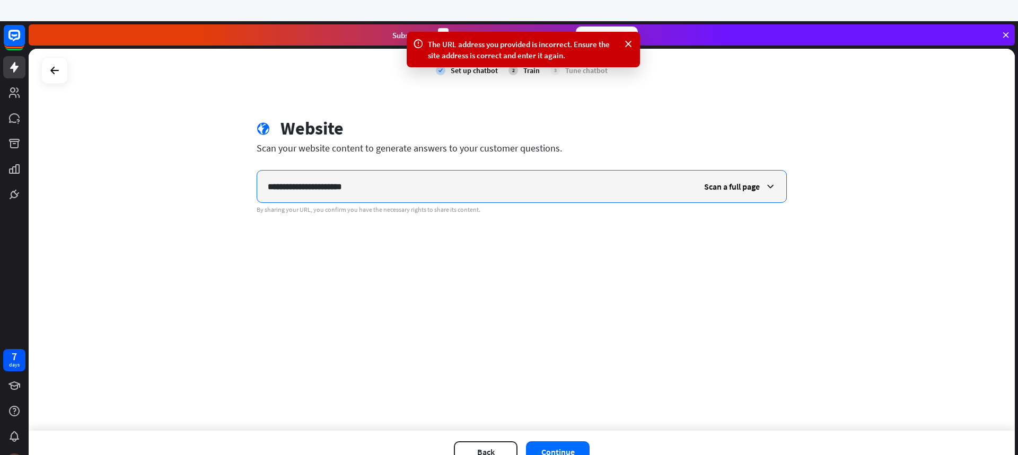
drag, startPoint x: 361, startPoint y: 186, endPoint x: 225, endPoint y: 189, distance: 135.7
click at [225, 189] on div "**********" at bounding box center [522, 240] width 986 height 382
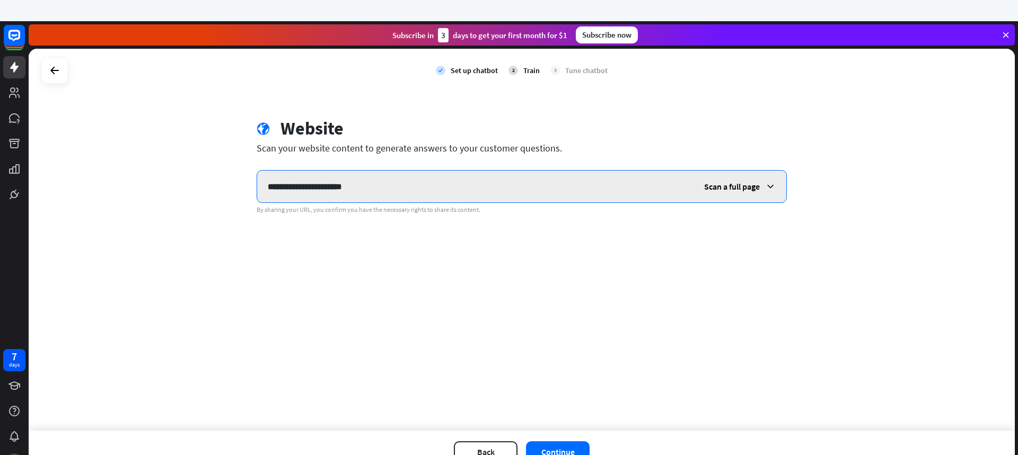
click at [418, 187] on input "**********" at bounding box center [475, 187] width 436 height 32
click at [763, 183] on div "Scan a full page" at bounding box center [739, 187] width 93 height 32
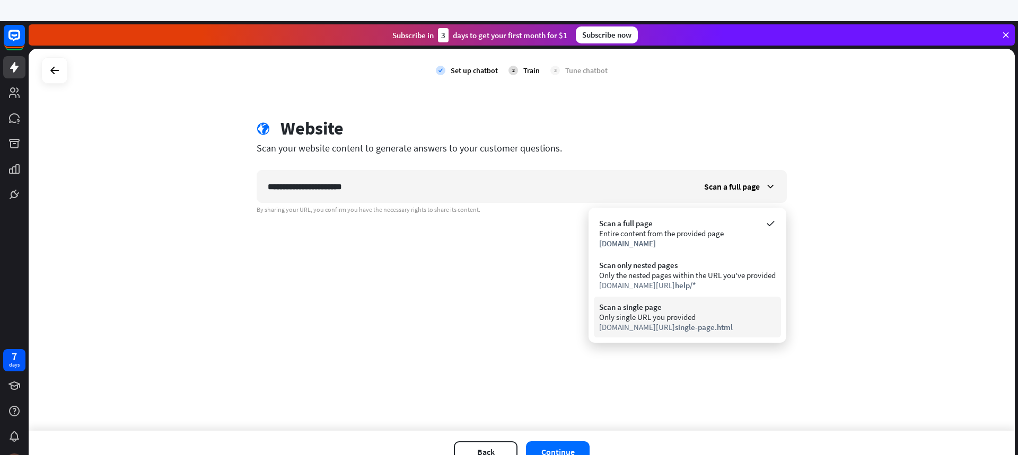
click at [649, 328] on div "[DOMAIN_NAME][URL] single-page.html" at bounding box center [687, 327] width 177 height 10
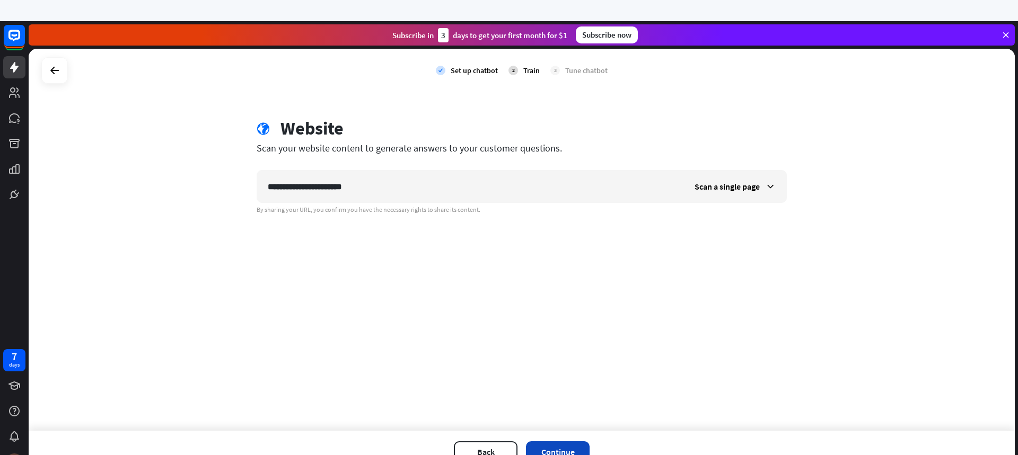
click at [554, 451] on button "Continue" at bounding box center [558, 452] width 64 height 21
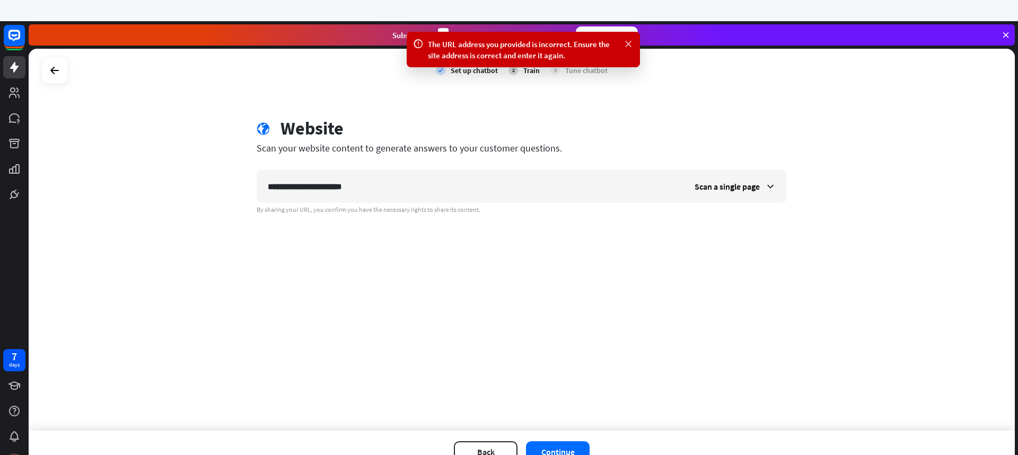
click at [631, 42] on icon at bounding box center [628, 44] width 11 height 11
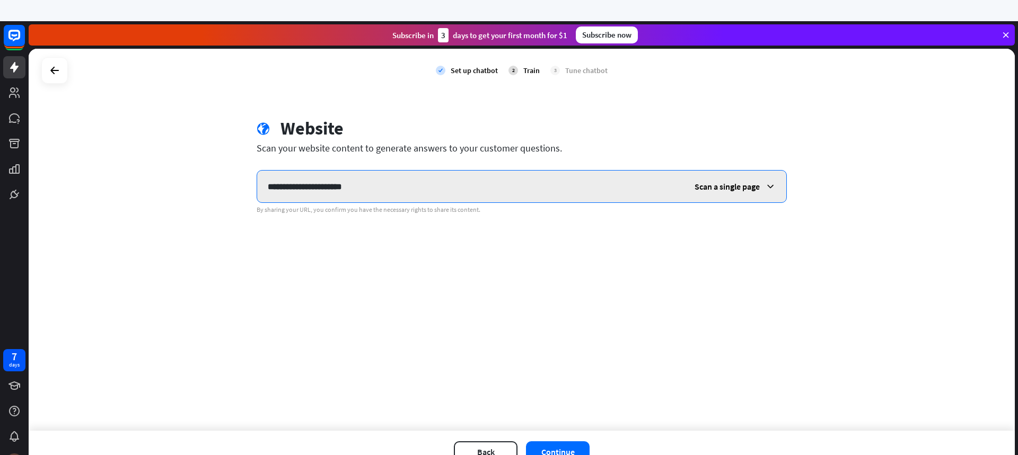
click at [293, 187] on input "**********" at bounding box center [470, 187] width 427 height 32
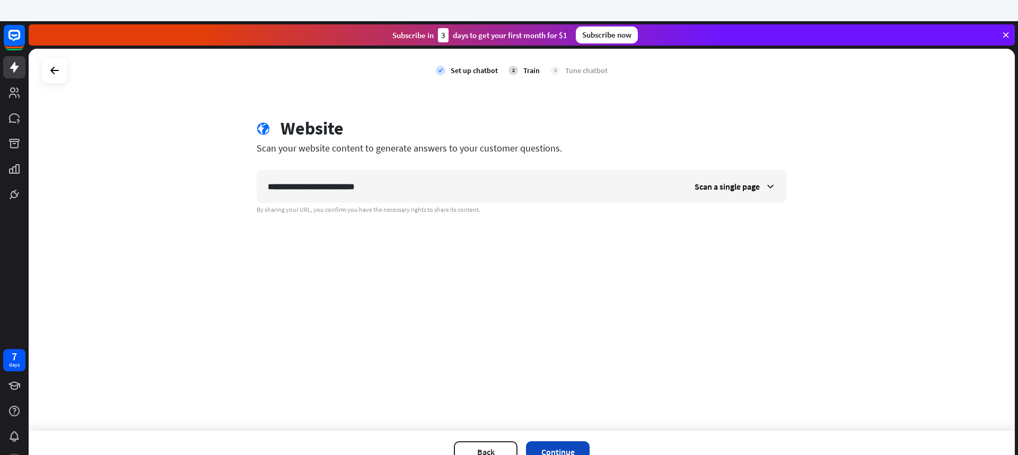
click at [566, 449] on button "Continue" at bounding box center [558, 452] width 64 height 21
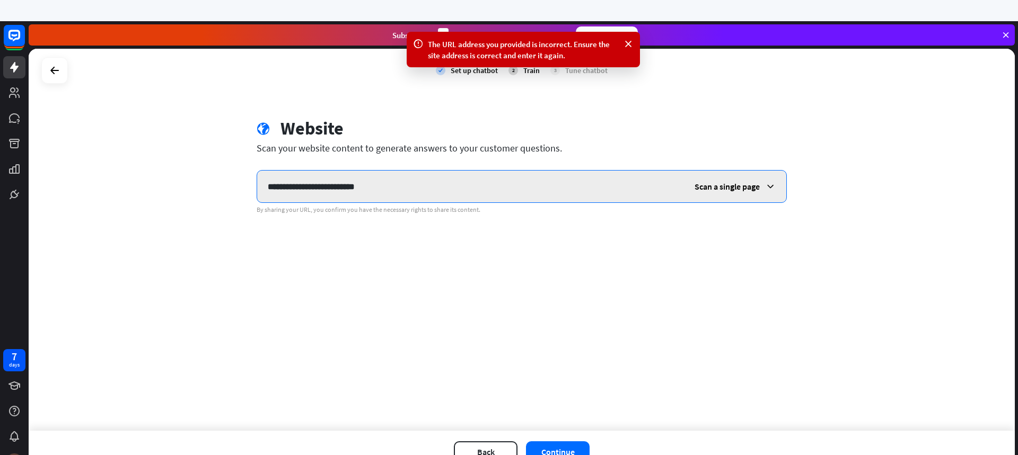
click at [276, 188] on input "**********" at bounding box center [470, 187] width 427 height 32
type input "**********"
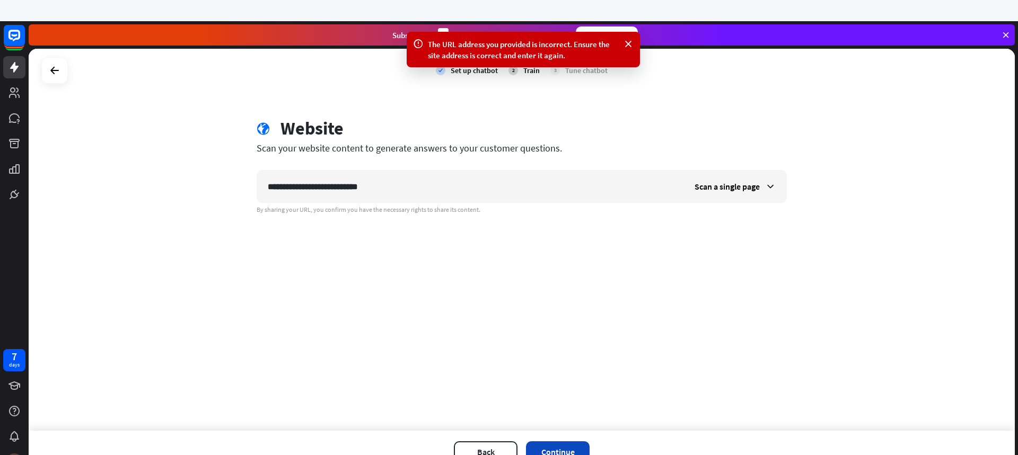
click at [561, 448] on button "Continue" at bounding box center [558, 452] width 64 height 21
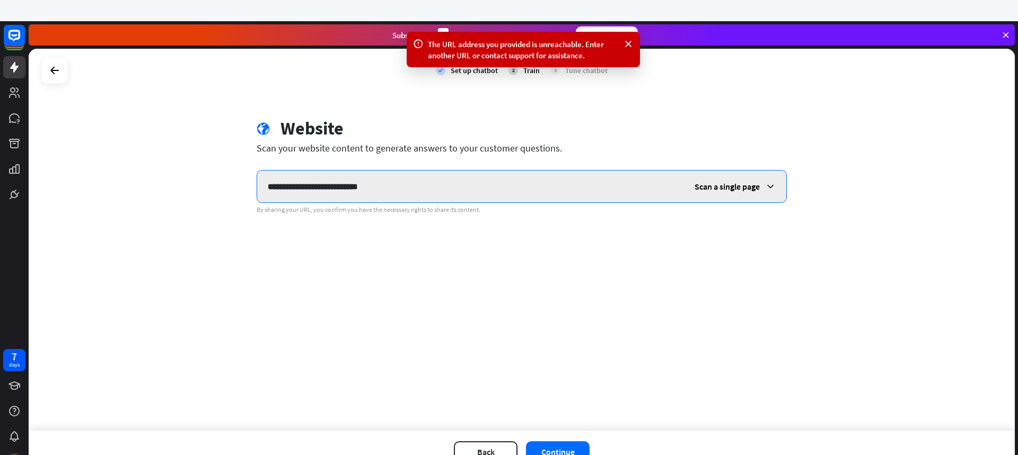
click at [381, 188] on input "**********" at bounding box center [470, 187] width 427 height 32
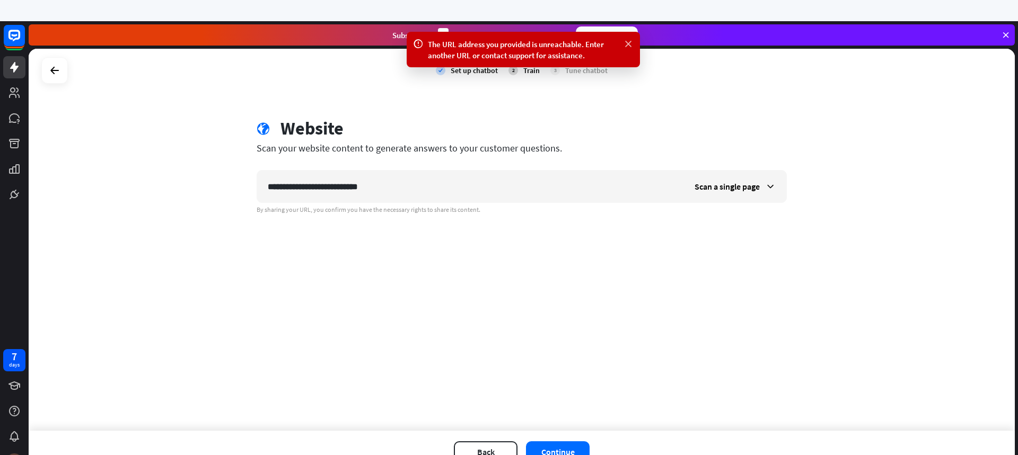
click at [630, 45] on icon at bounding box center [628, 44] width 11 height 11
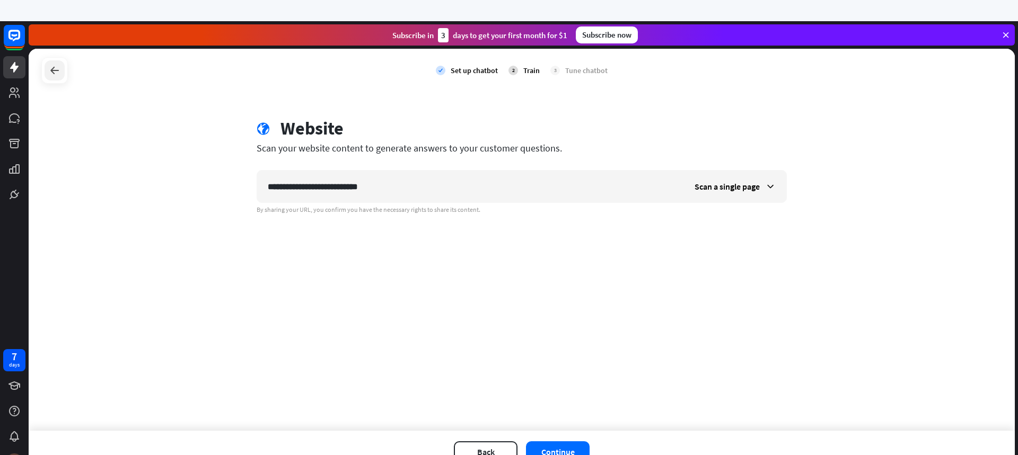
click at [55, 76] on icon at bounding box center [54, 70] width 13 height 13
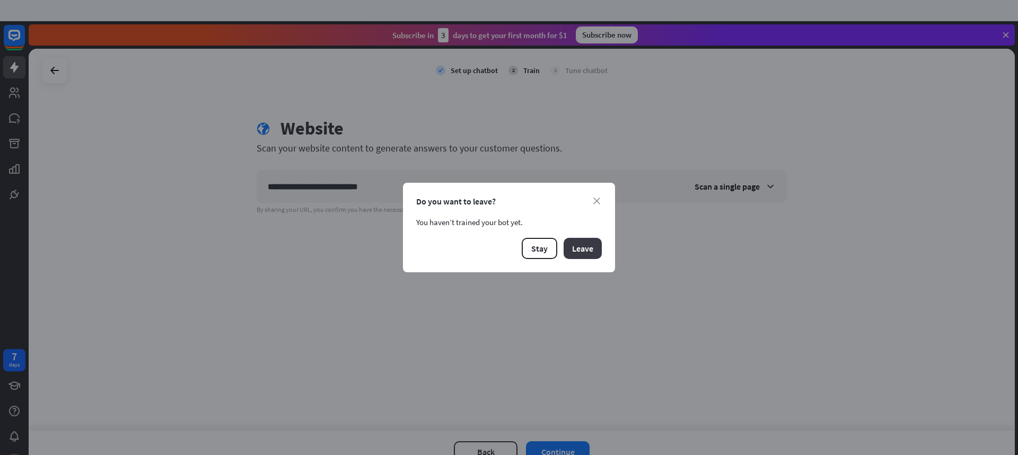
click at [569, 250] on button "Leave" at bounding box center [582, 248] width 38 height 21
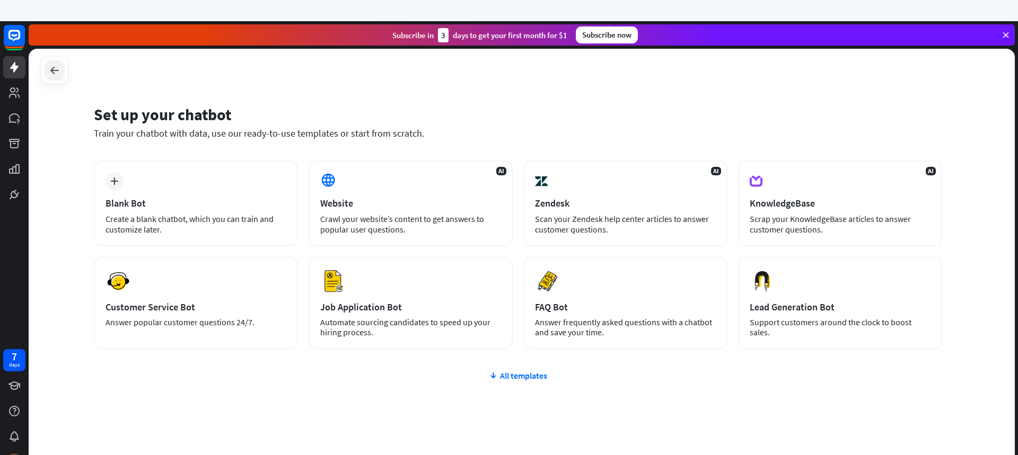
click at [58, 68] on icon at bounding box center [54, 70] width 13 height 13
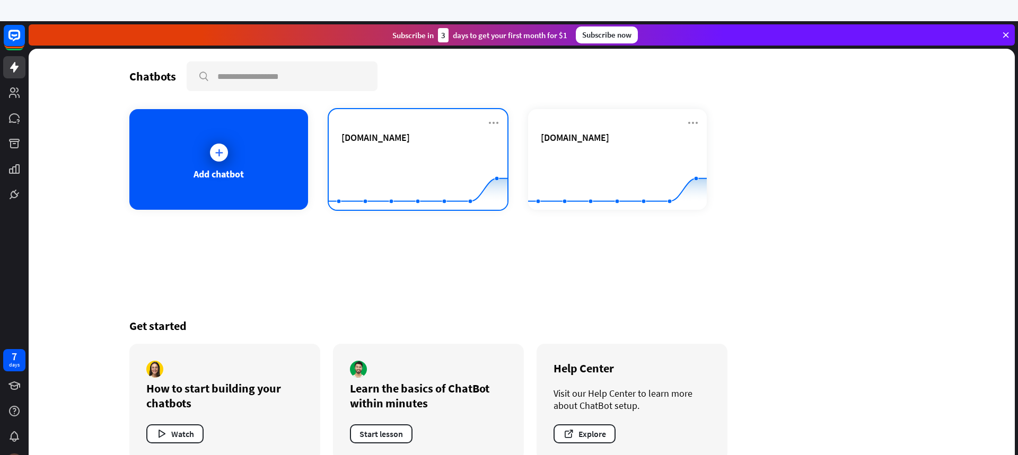
click at [387, 145] on div "[DOMAIN_NAME]" at bounding box center [417, 149] width 153 height 37
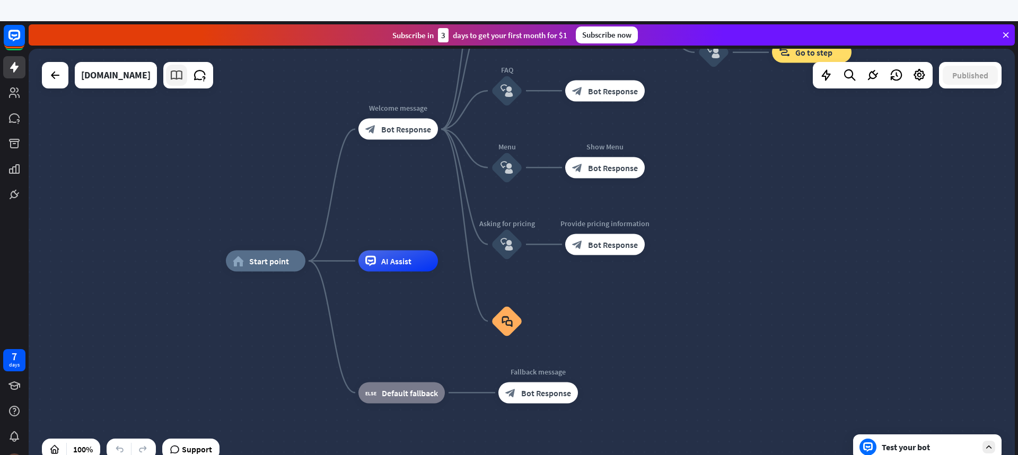
click at [170, 76] on icon at bounding box center [177, 75] width 14 height 14
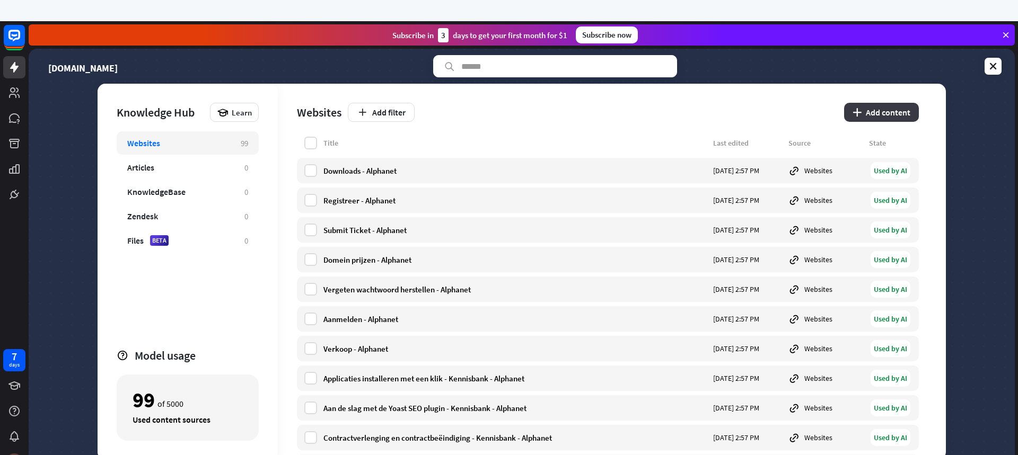
click at [877, 108] on button "plus Add content" at bounding box center [881, 112] width 75 height 19
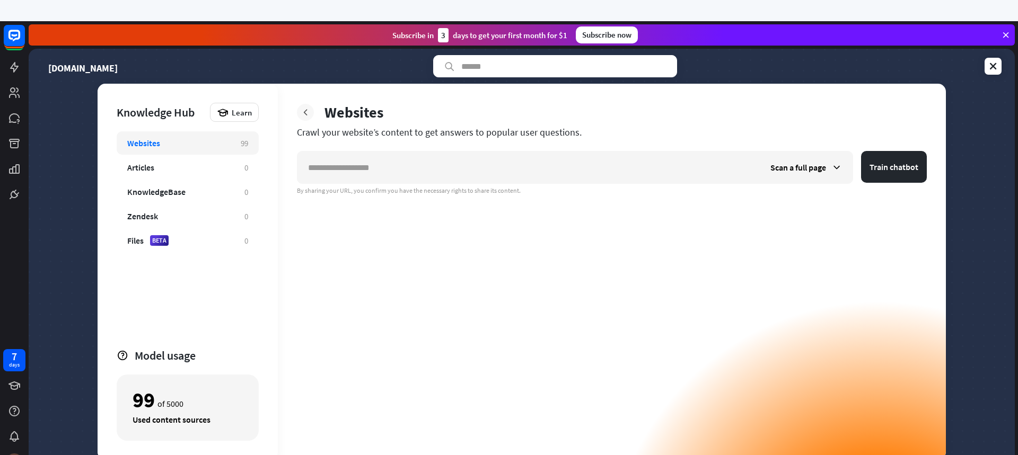
click at [308, 116] on icon at bounding box center [305, 112] width 11 height 11
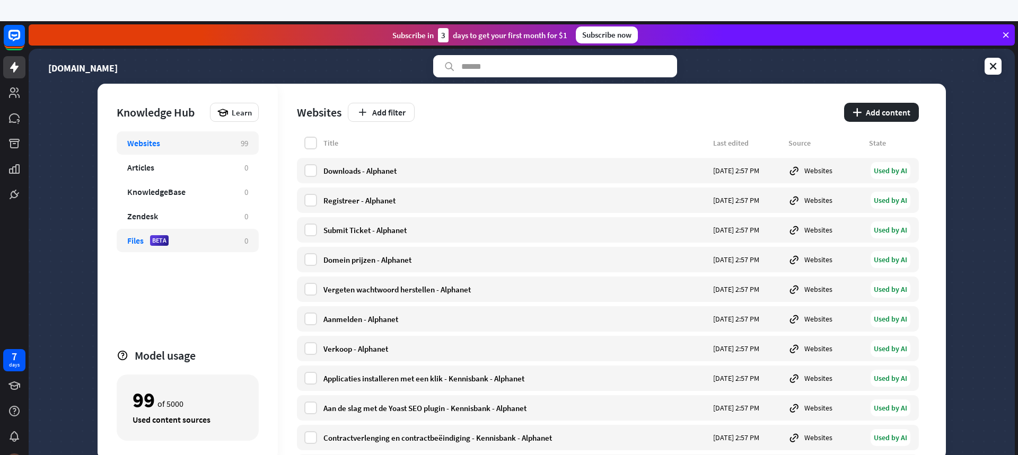
click at [138, 242] on div "Files" at bounding box center [135, 240] width 16 height 11
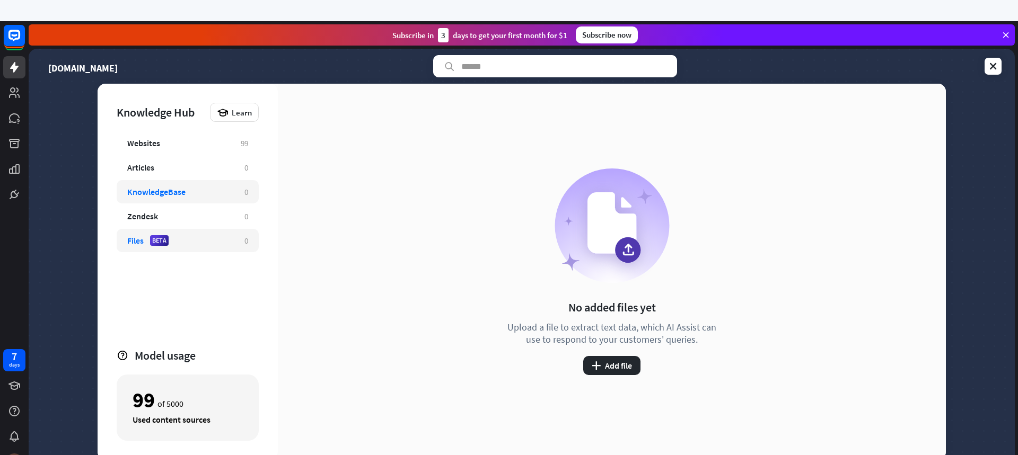
click at [137, 193] on div "KnowledgeBase" at bounding box center [156, 192] width 58 height 11
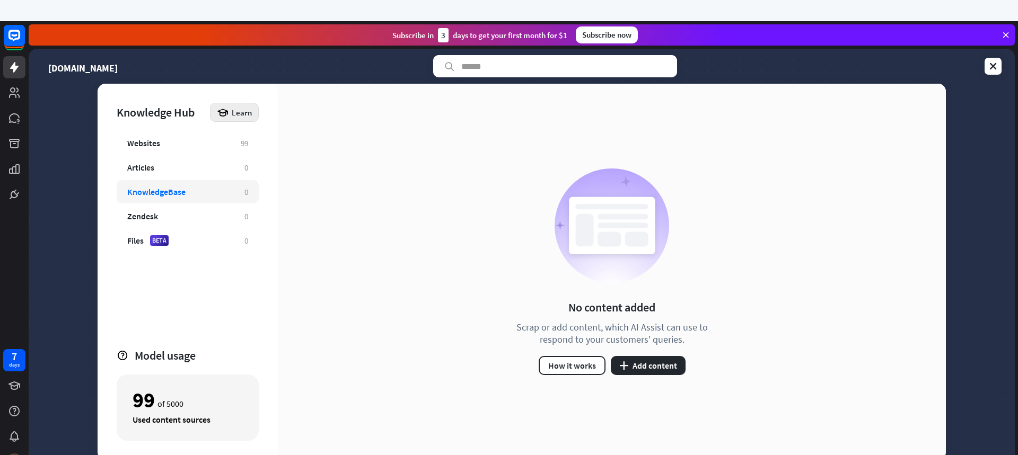
click at [228, 113] on icon at bounding box center [223, 113] width 12 height 12
click at [253, 144] on div "Get started with Knowledge Hub" at bounding box center [279, 141] width 121 height 21
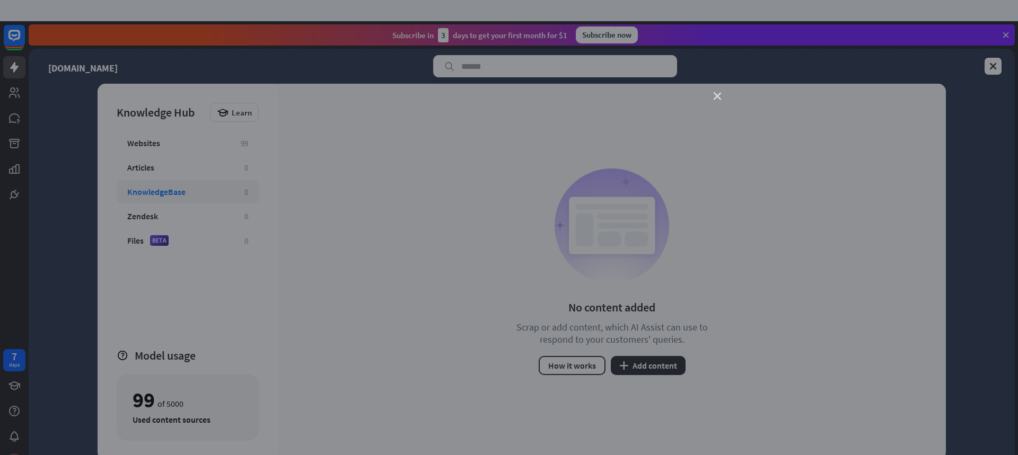
click at [714, 96] on icon "close" at bounding box center [716, 96] width 7 height 7
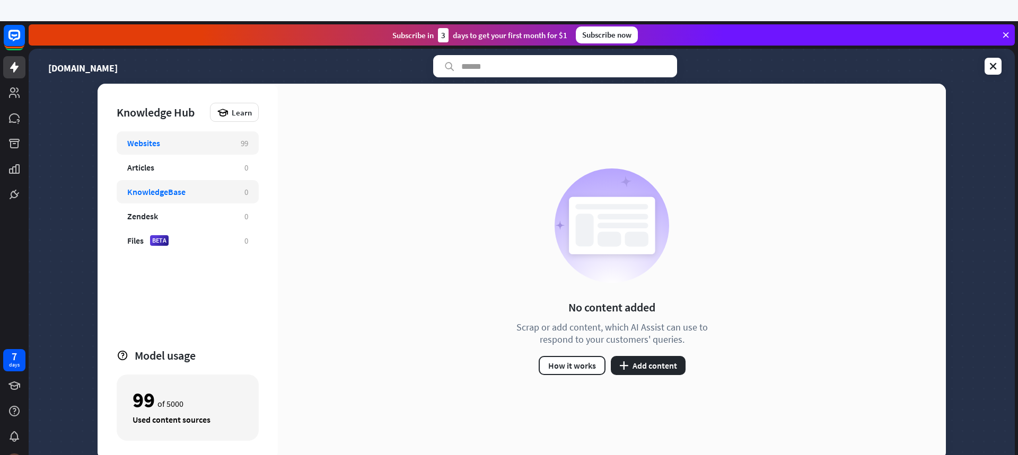
click at [139, 136] on div "Websites 99" at bounding box center [188, 142] width 142 height 23
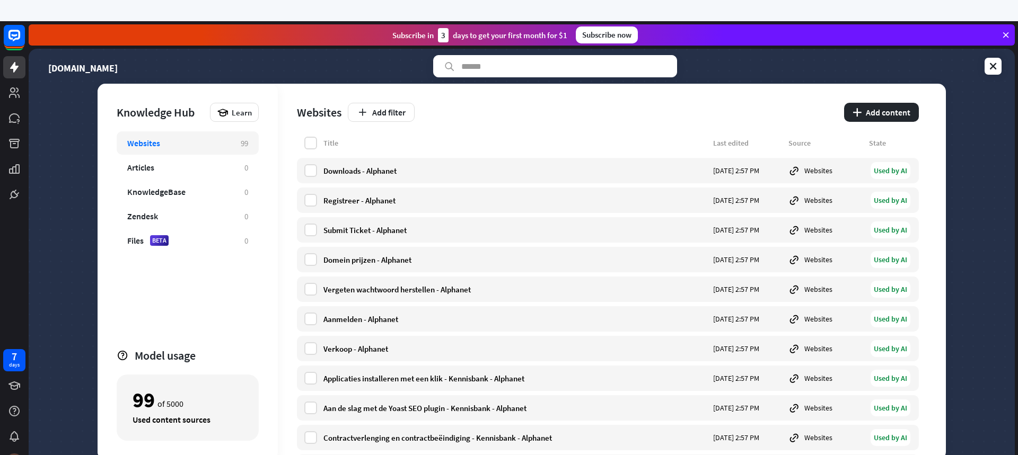
drag, startPoint x: 875, startPoint y: 112, endPoint x: 426, endPoint y: 107, distance: 449.0
click at [623, 136] on div "Websites Add filter plus Add content" at bounding box center [608, 110] width 622 height 53
click at [386, 109] on button "Add filter" at bounding box center [381, 112] width 67 height 19
click at [877, 108] on button "plus Add content" at bounding box center [881, 112] width 75 height 19
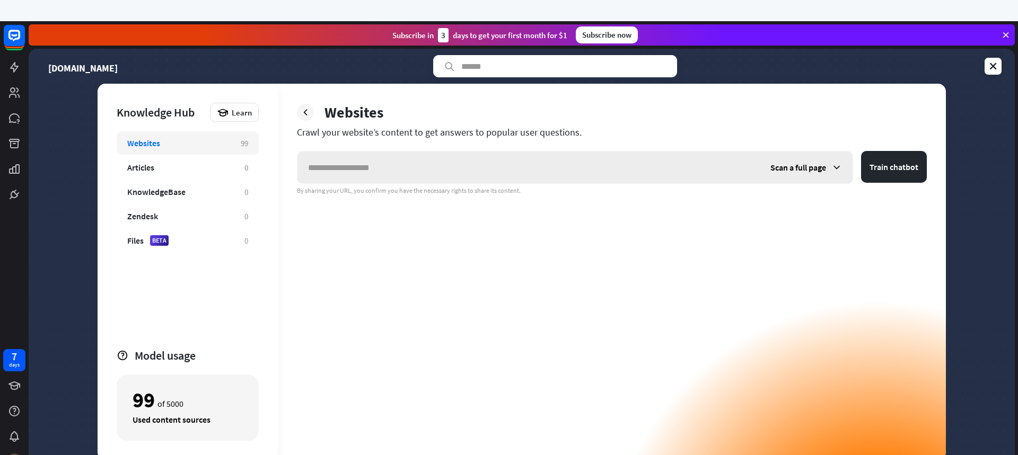
click at [837, 169] on icon at bounding box center [836, 167] width 11 height 11
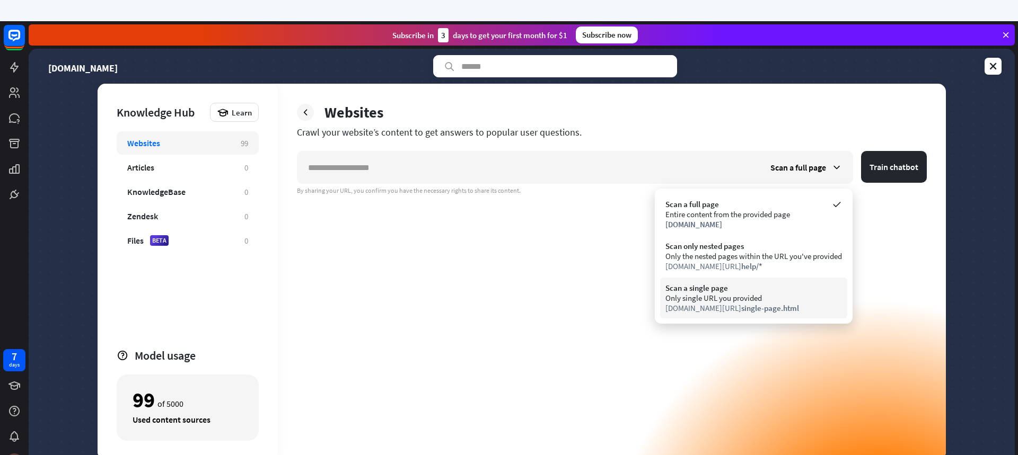
click at [705, 295] on div "Only single URL you provided" at bounding box center [753, 298] width 177 height 10
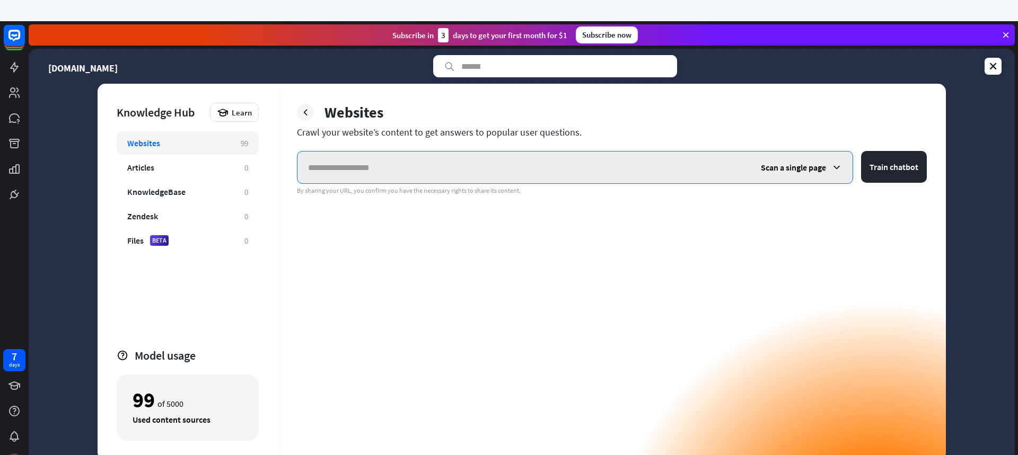
click at [423, 171] on input "text" at bounding box center [523, 168] width 453 height 32
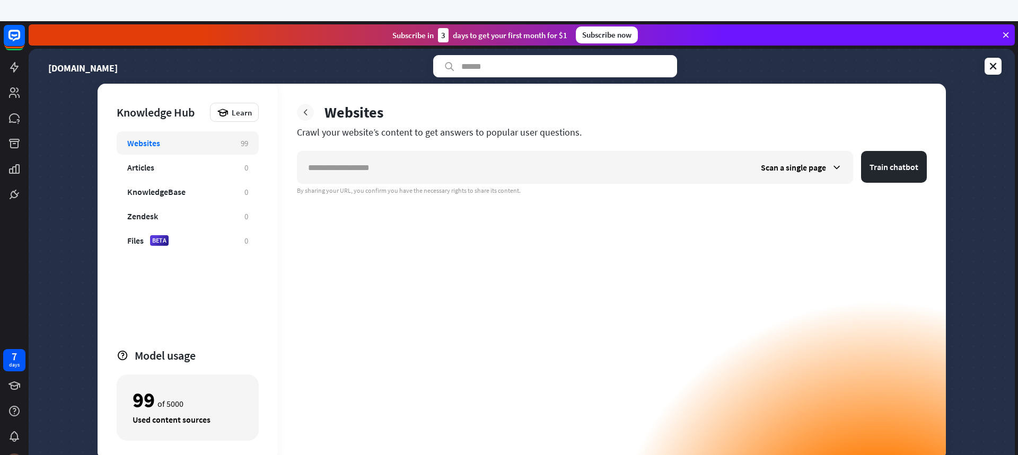
click at [303, 120] on div at bounding box center [305, 112] width 17 height 17
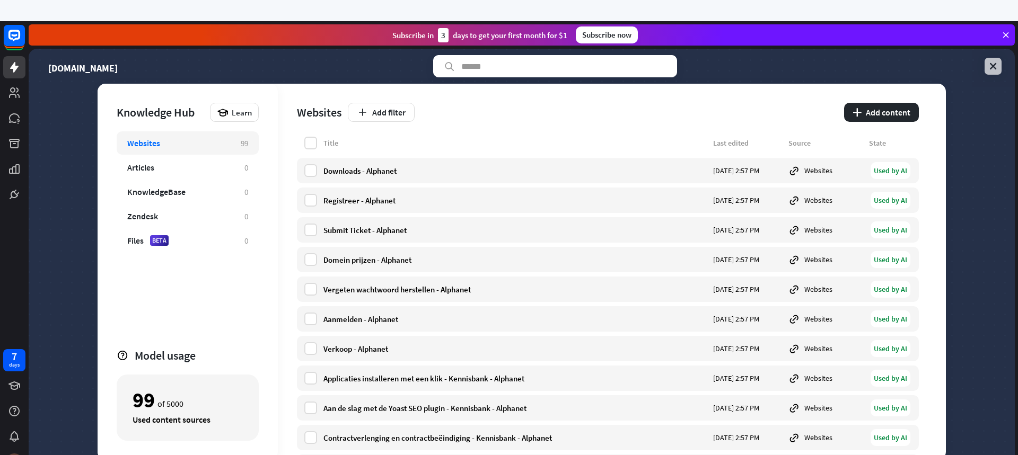
click at [989, 66] on icon at bounding box center [992, 66] width 11 height 11
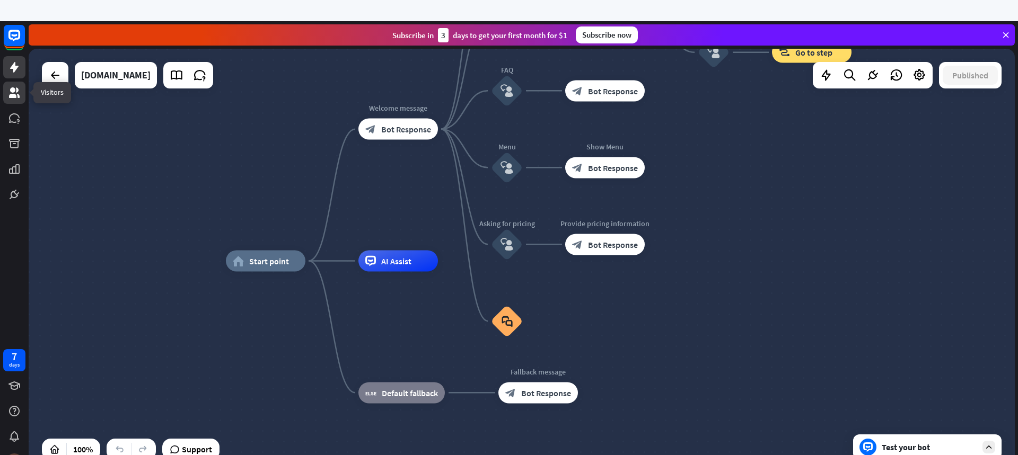
click at [12, 95] on icon at bounding box center [14, 92] width 11 height 11
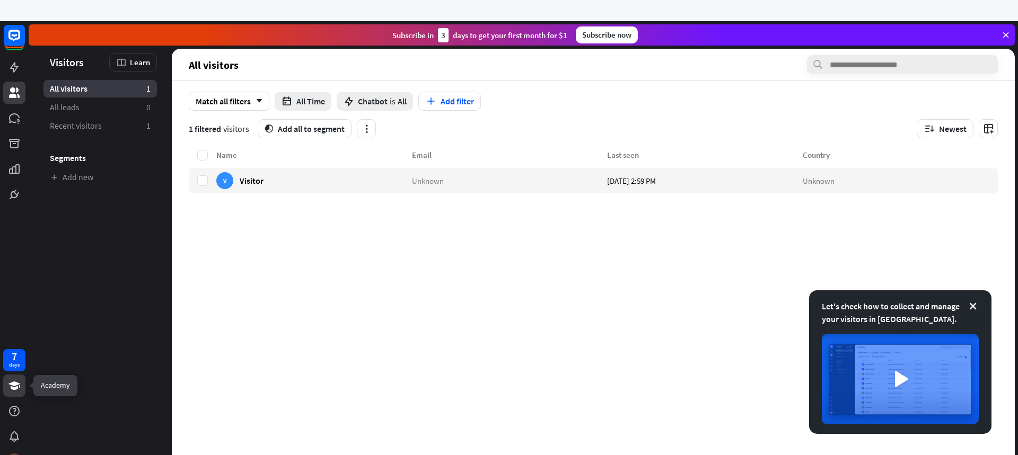
click at [16, 384] on icon at bounding box center [14, 386] width 12 height 8
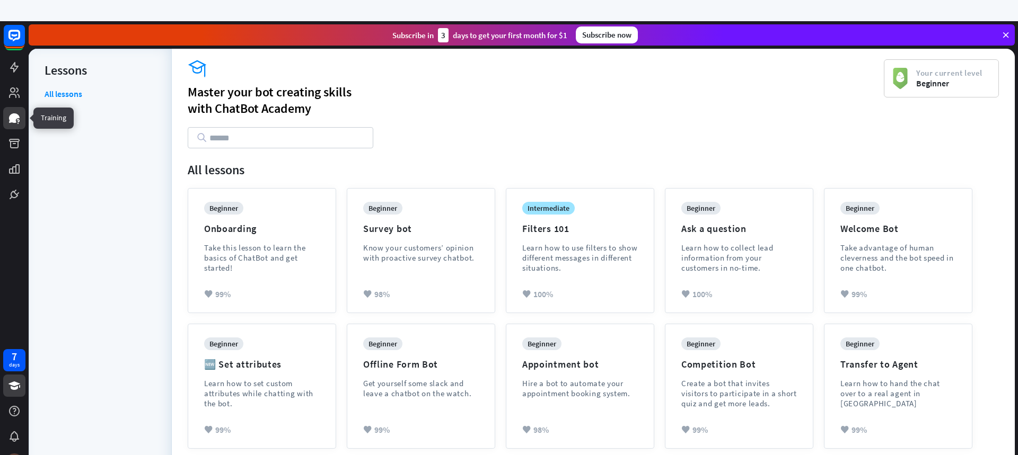
click at [15, 122] on icon at bounding box center [14, 118] width 11 height 10
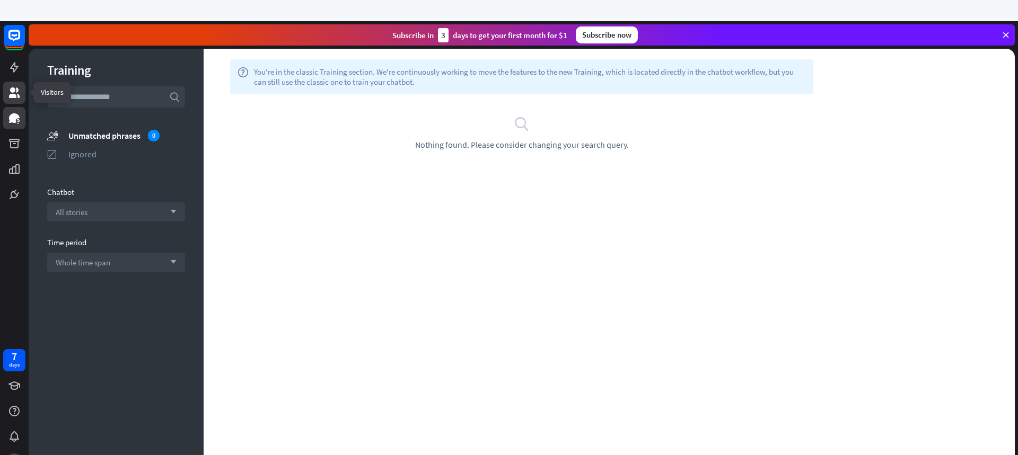
click at [15, 91] on icon at bounding box center [14, 92] width 13 height 13
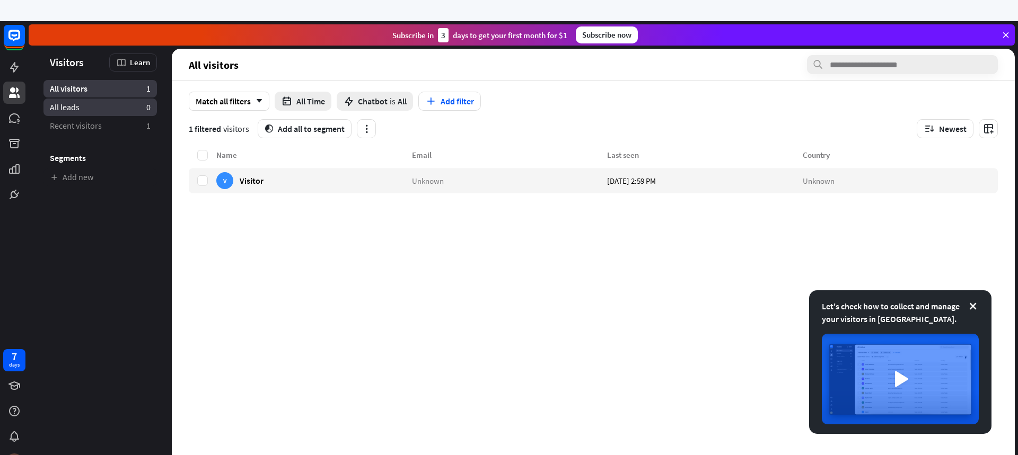
click at [65, 108] on span "All leads" at bounding box center [65, 107] width 30 height 11
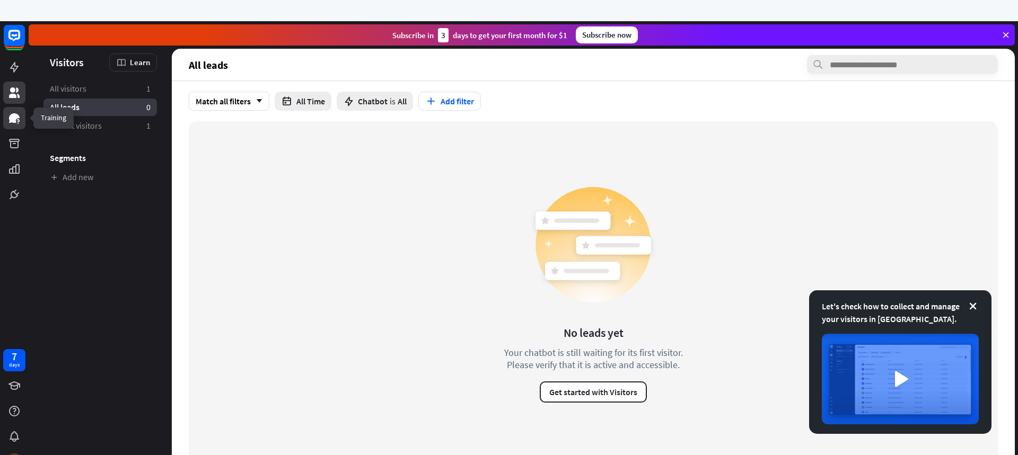
click at [12, 121] on icon at bounding box center [14, 118] width 11 height 10
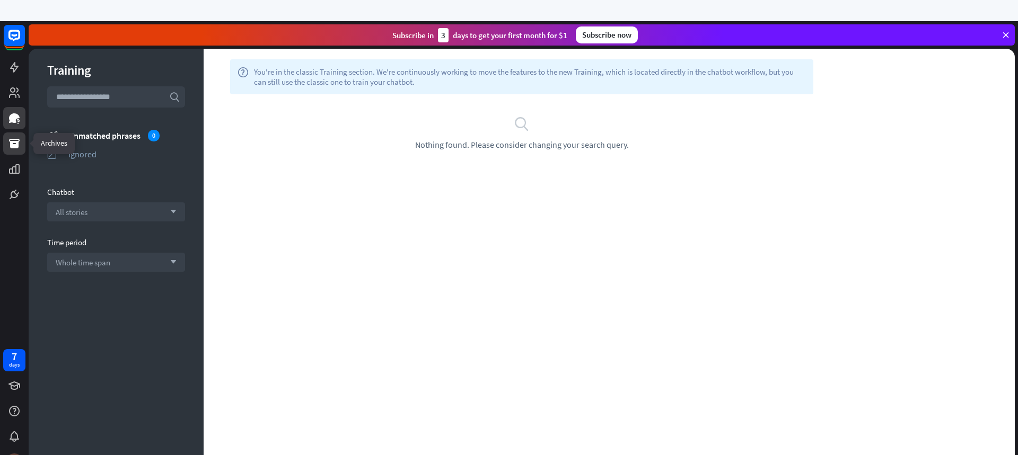
click at [12, 143] on icon at bounding box center [14, 144] width 11 height 10
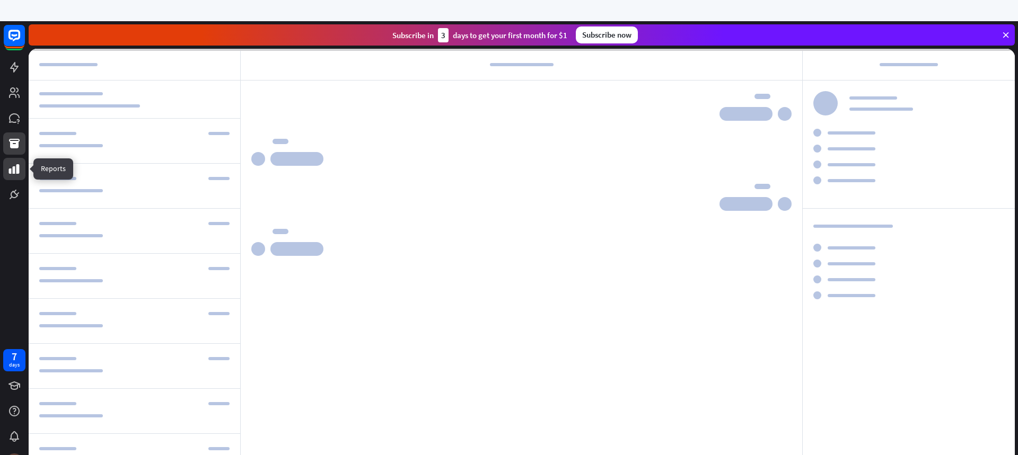
scroll to position [254, 0]
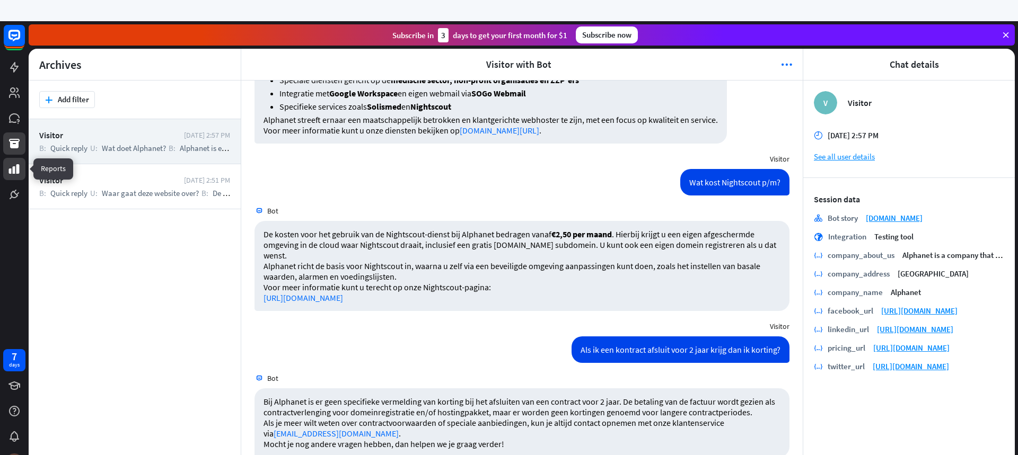
click at [11, 173] on icon at bounding box center [14, 169] width 11 height 10
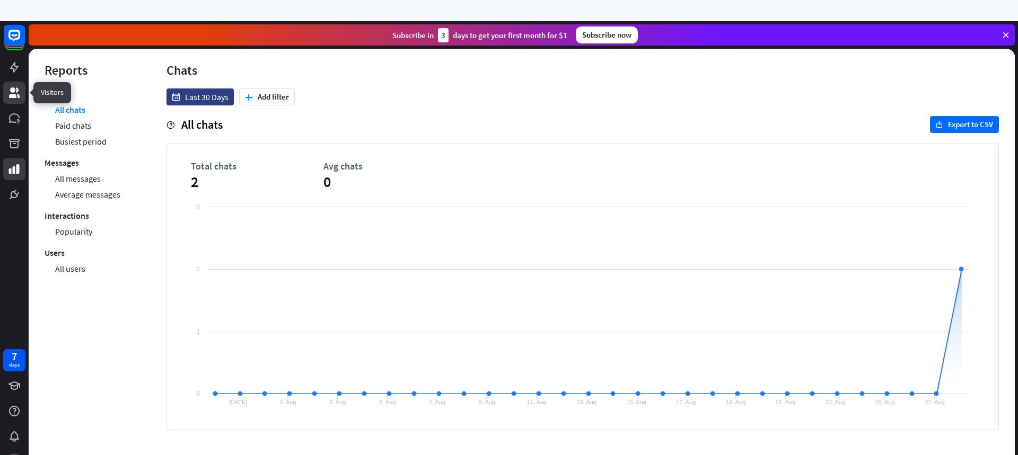
click at [12, 94] on icon at bounding box center [14, 92] width 11 height 11
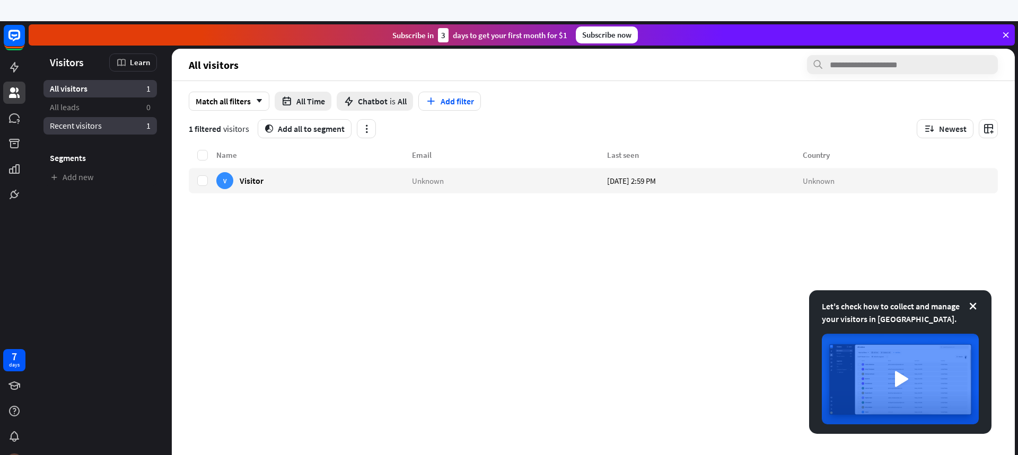
click at [73, 128] on span "Recent visitors" at bounding box center [76, 125] width 52 height 11
click at [74, 87] on span "All visitors" at bounding box center [68, 88] width 37 height 11
click at [12, 116] on icon at bounding box center [14, 118] width 11 height 10
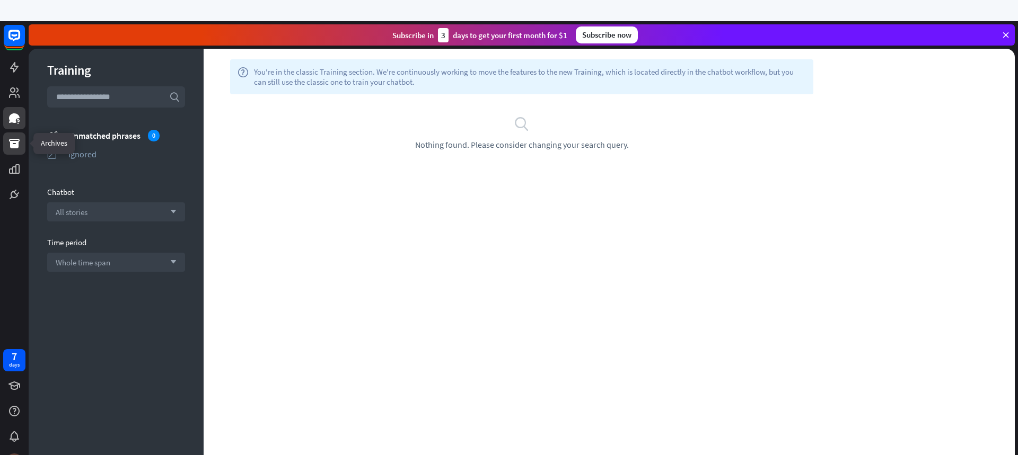
click at [10, 134] on link at bounding box center [14, 144] width 22 height 22
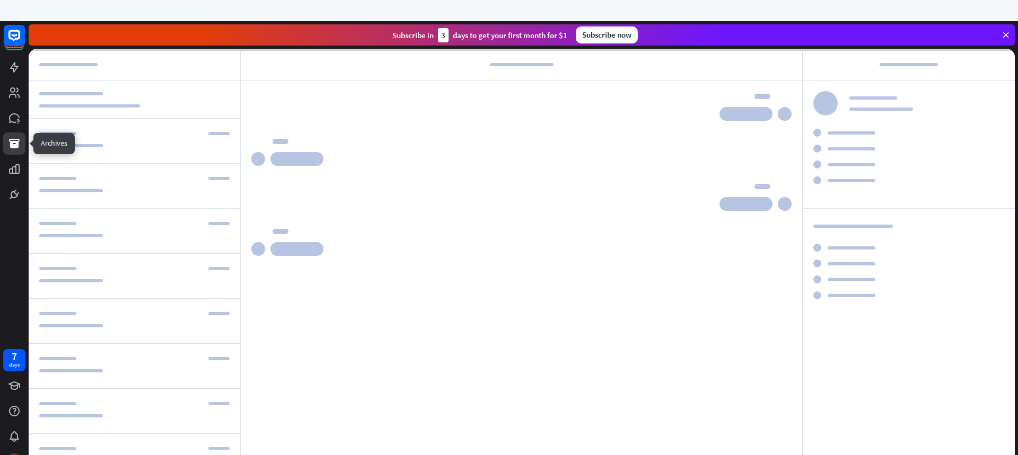
scroll to position [254, 0]
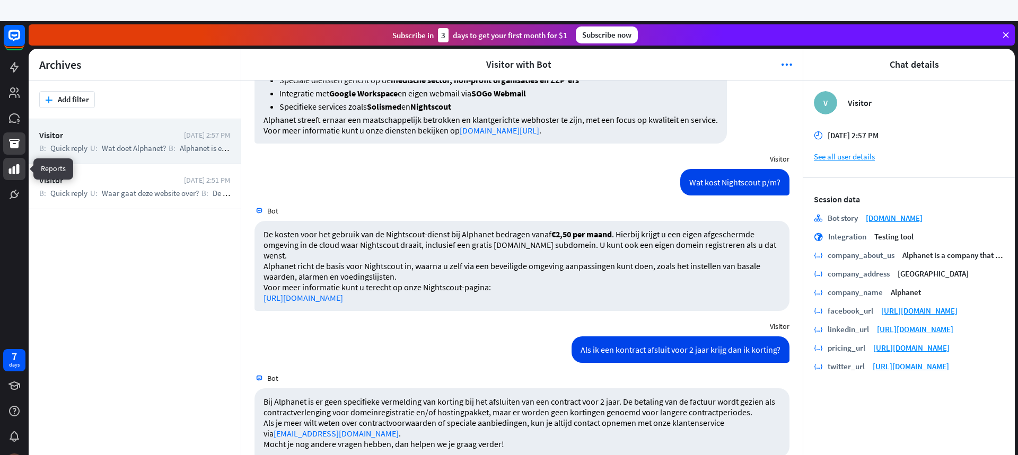
click at [11, 175] on link at bounding box center [14, 169] width 22 height 22
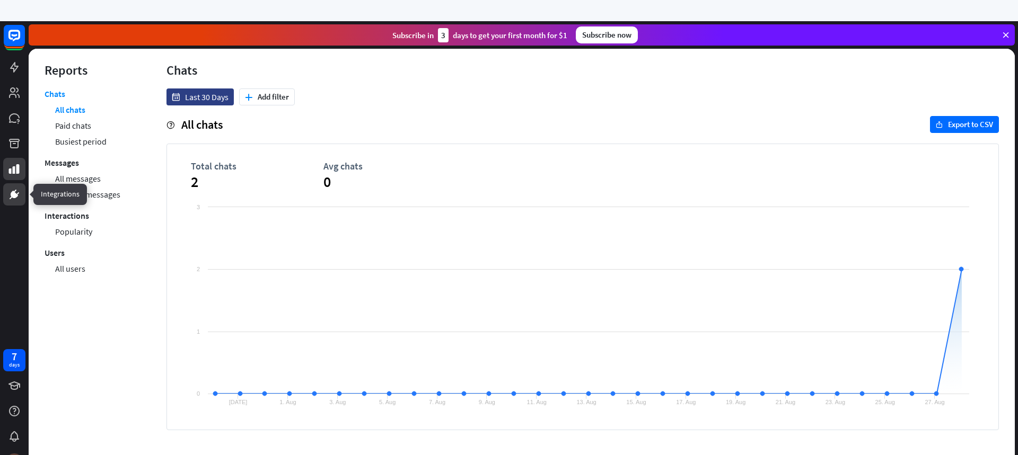
click at [17, 192] on icon at bounding box center [14, 194] width 13 height 13
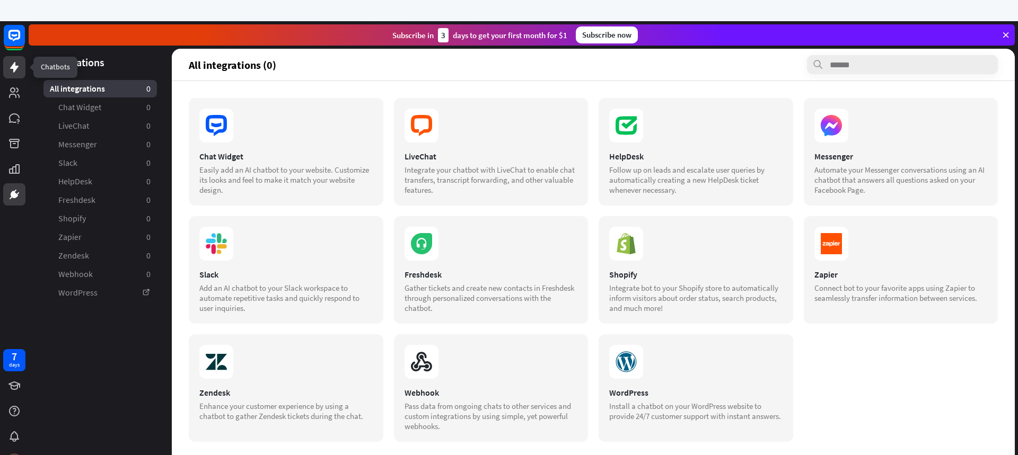
click at [11, 64] on icon at bounding box center [14, 67] width 13 height 13
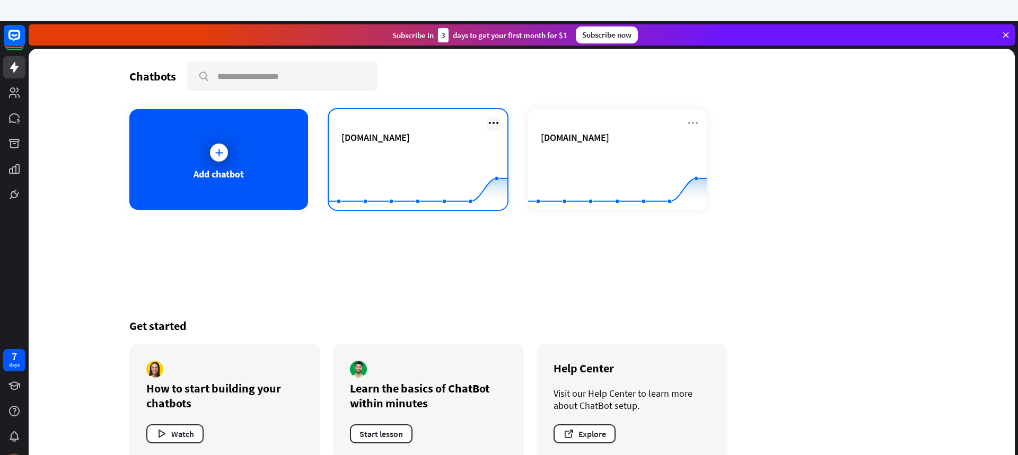
click at [499, 123] on icon at bounding box center [493, 123] width 13 height 13
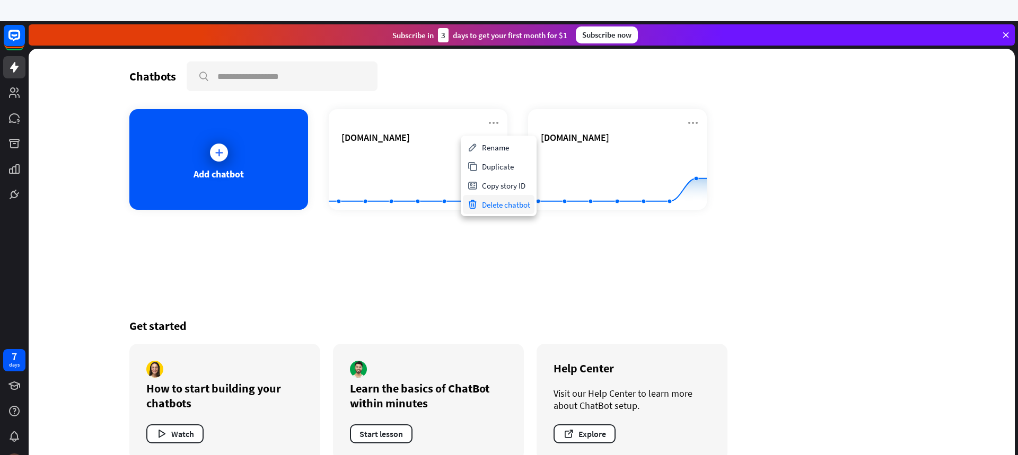
click at [493, 205] on div "Delete chatbot" at bounding box center [499, 204] width 72 height 19
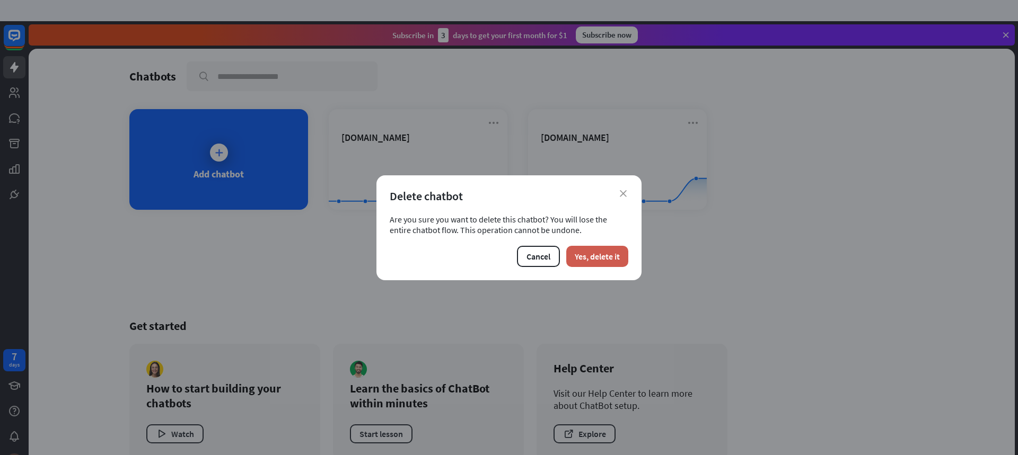
click at [596, 261] on button "Yes, delete it" at bounding box center [597, 256] width 62 height 21
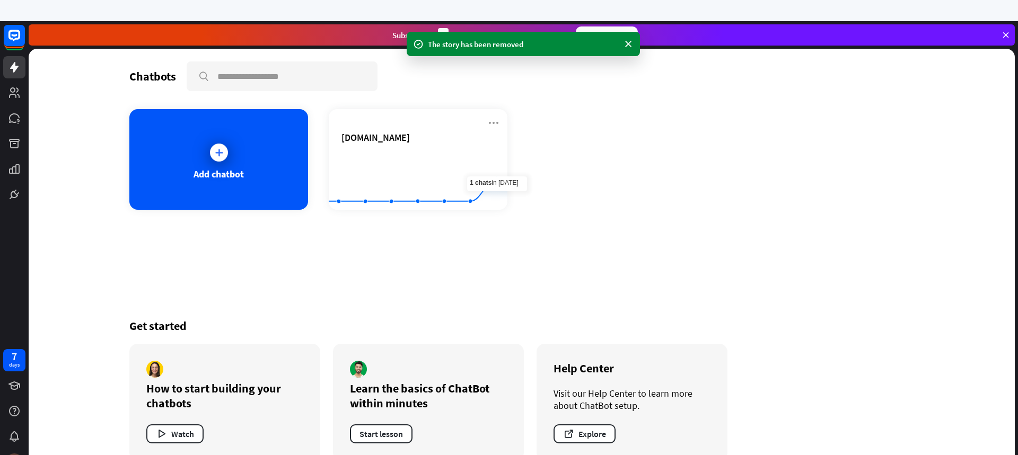
click at [696, 177] on div "Add chatbot [DOMAIN_NAME] Created with Highcharts 10.1.0 0 1 2" at bounding box center [521, 159] width 784 height 101
click at [628, 43] on icon at bounding box center [628, 44] width 11 height 11
